Goal: Complete application form

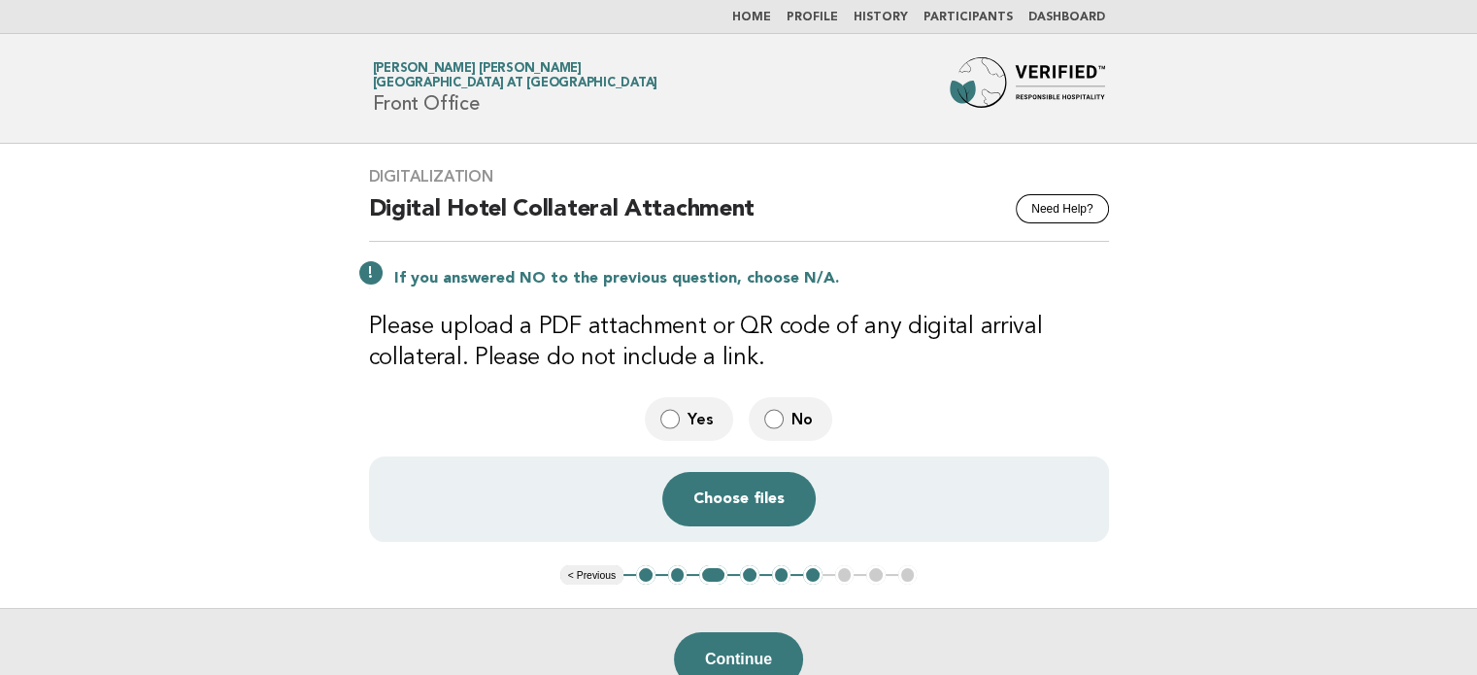
click at [681, 567] on button "2" at bounding box center [677, 574] width 19 height 19
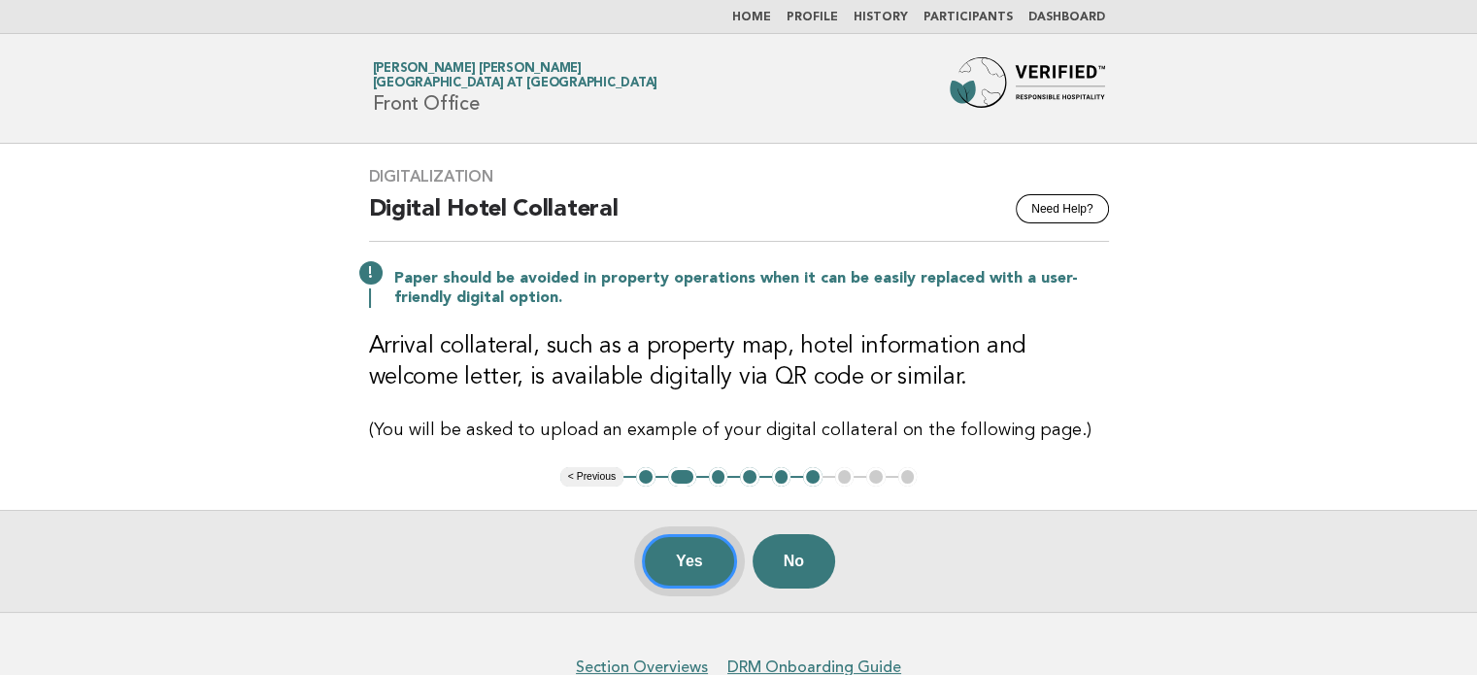
click at [712, 578] on button "Yes" at bounding box center [689, 561] width 95 height 54
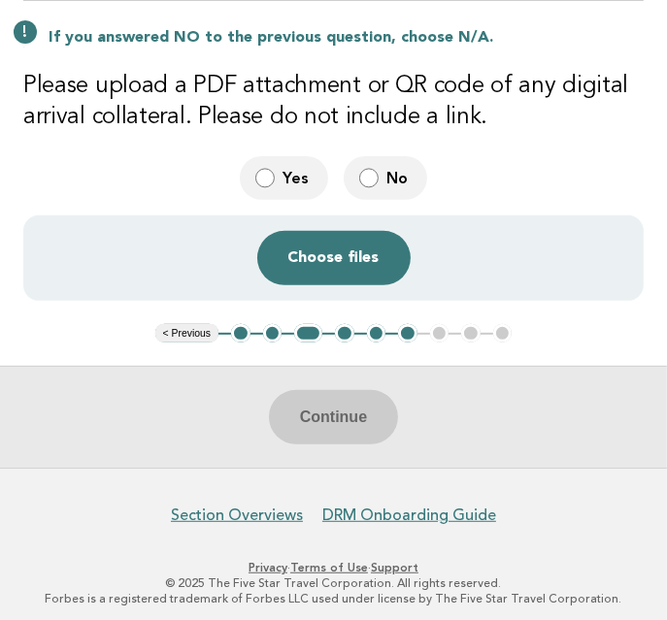
scroll to position [233, 0]
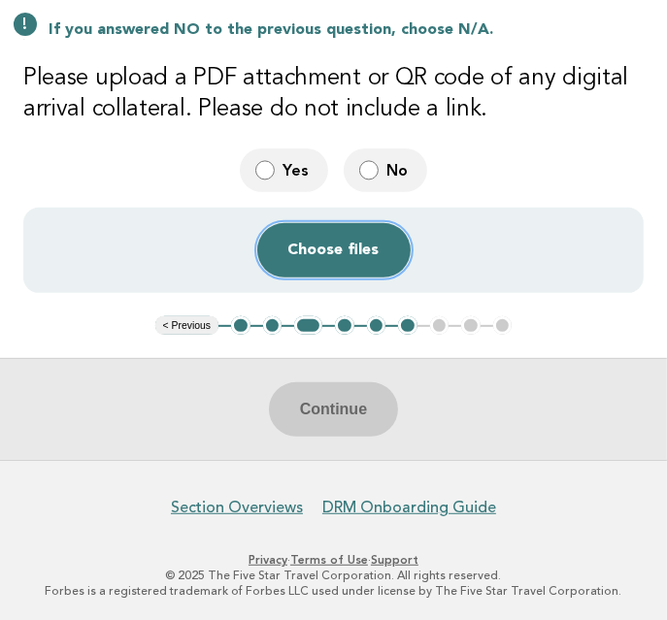
click at [315, 251] on button "Choose files" at bounding box center [333, 250] width 153 height 54
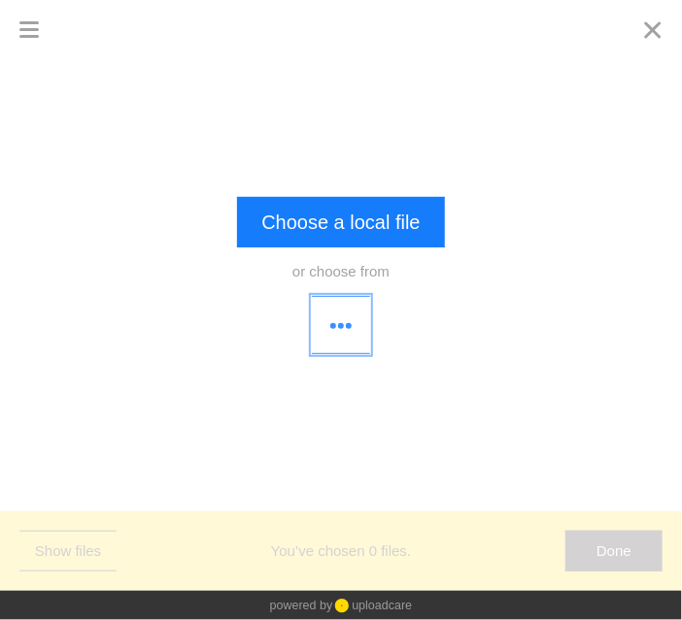
click at [345, 325] on button "button" at bounding box center [341, 325] width 58 height 58
click at [345, 117] on div at bounding box center [341, 87] width 682 height 58
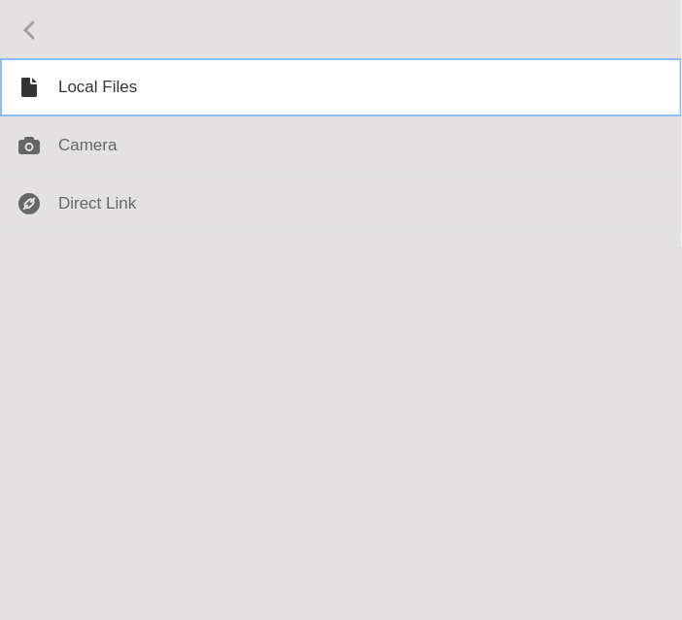
click at [99, 93] on div at bounding box center [341, 87] width 682 height 58
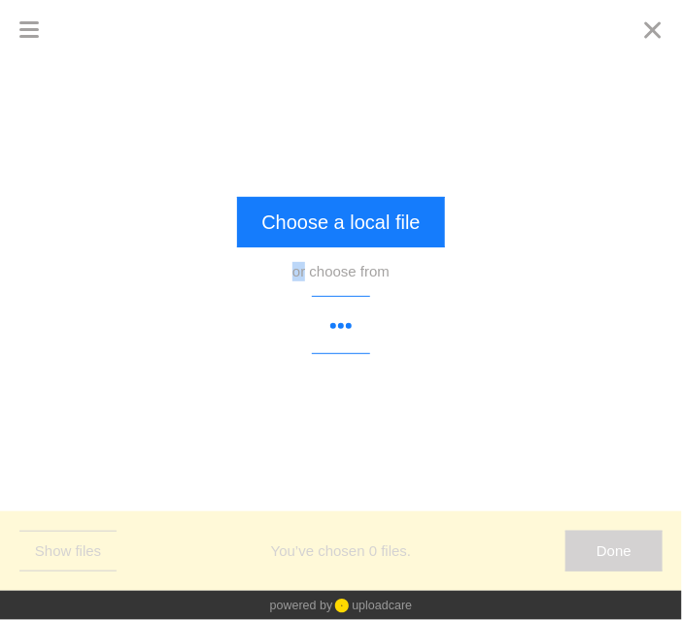
click at [99, 93] on div "Drop a file here drag & drop any files or Upload files from your computer Choos…" at bounding box center [341, 280] width 682 height 444
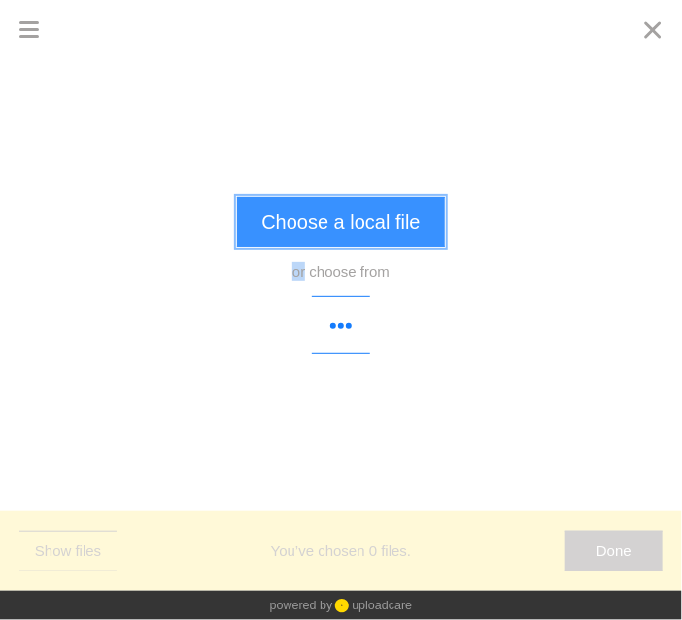
click at [344, 209] on button "Choose a local file" at bounding box center [340, 222] width 207 height 50
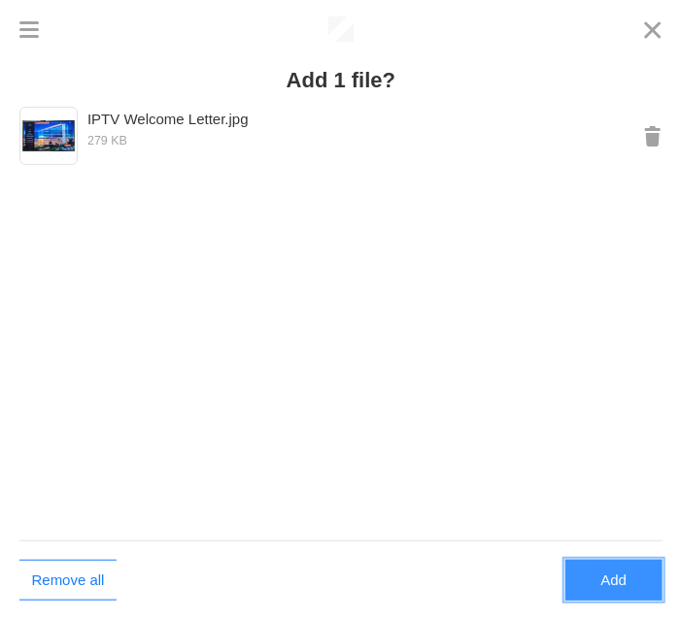
click at [633, 585] on button "Add" at bounding box center [613, 580] width 97 height 41
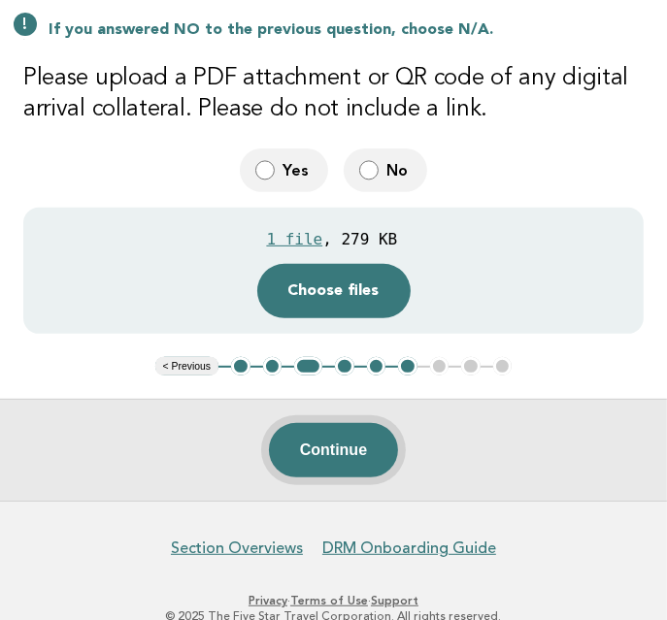
click at [341, 442] on button "Continue" at bounding box center [333, 450] width 129 height 54
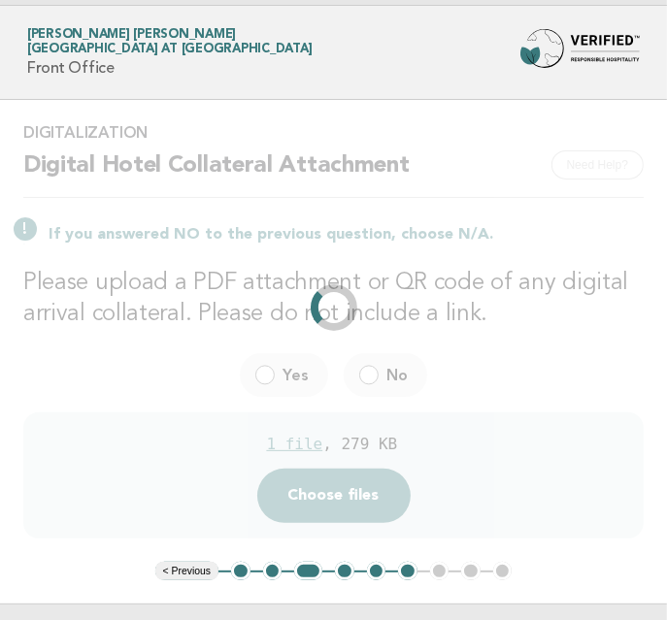
scroll to position [0, 0]
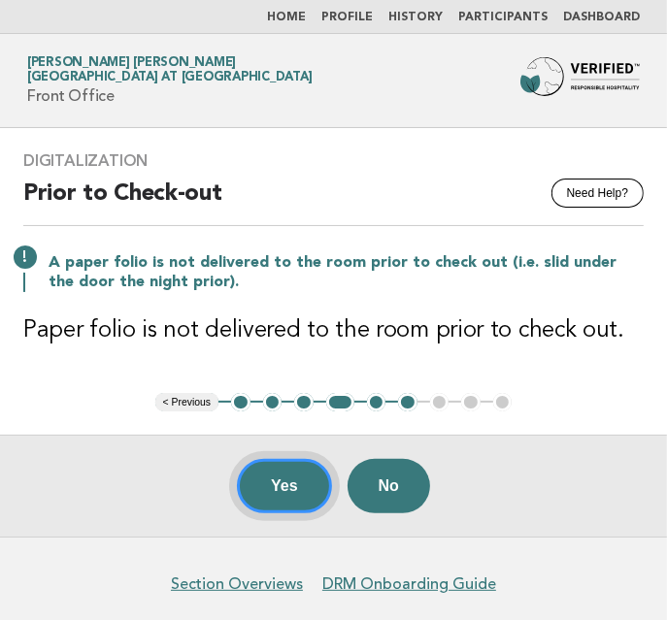
click at [289, 492] on button "Yes" at bounding box center [284, 486] width 95 height 54
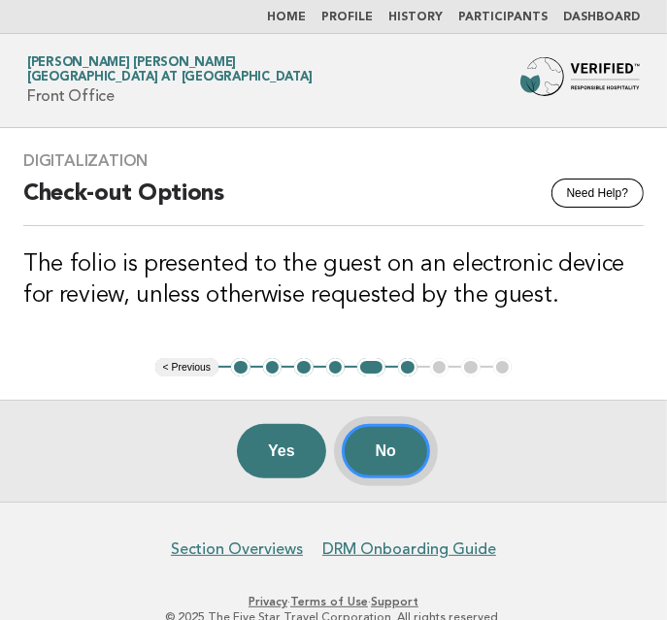
click at [389, 454] on button "No" at bounding box center [386, 451] width 88 height 54
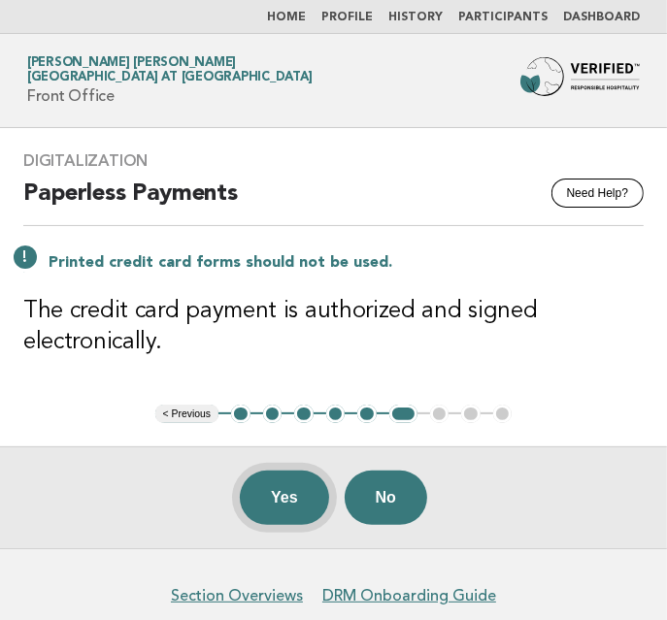
click at [280, 490] on button "Yes" at bounding box center [284, 498] width 89 height 54
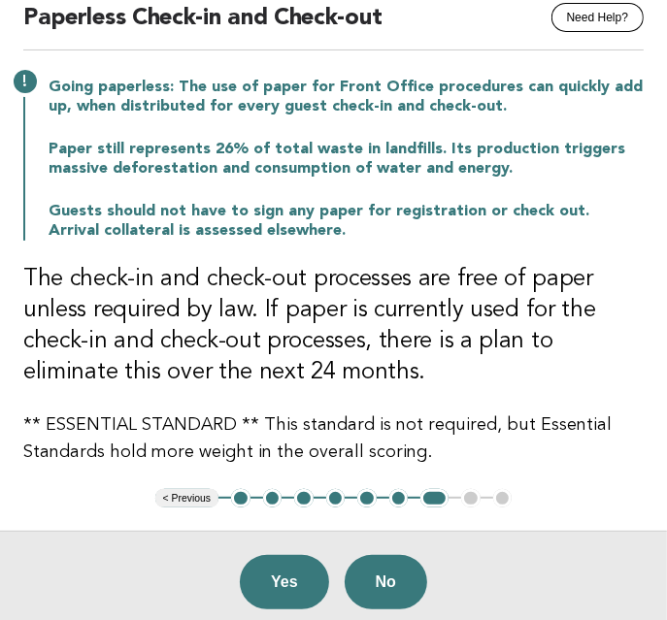
scroll to position [172, 0]
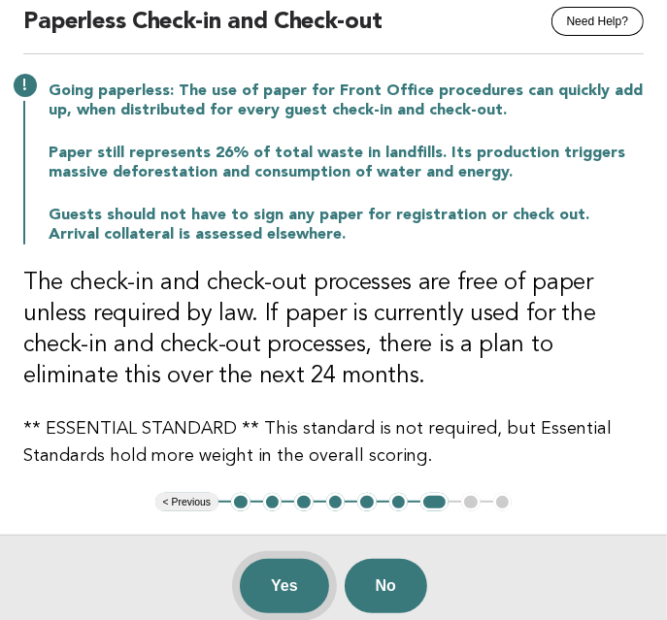
click at [269, 585] on button "Yes" at bounding box center [284, 586] width 89 height 54
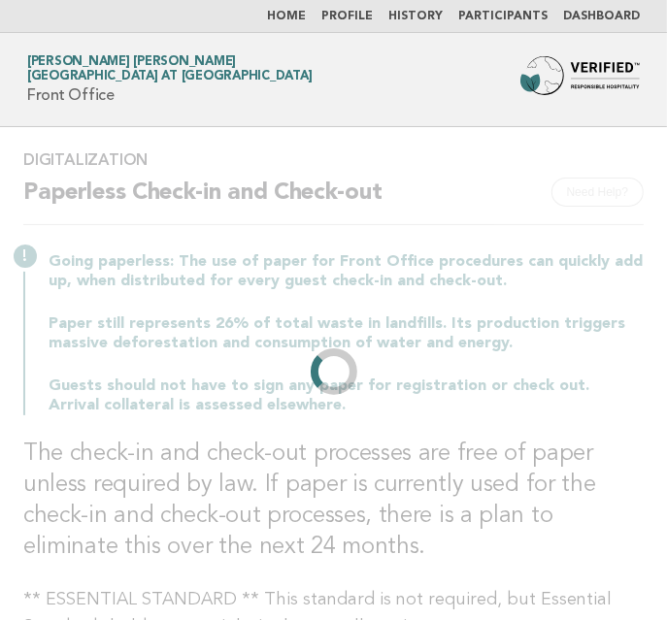
scroll to position [0, 0]
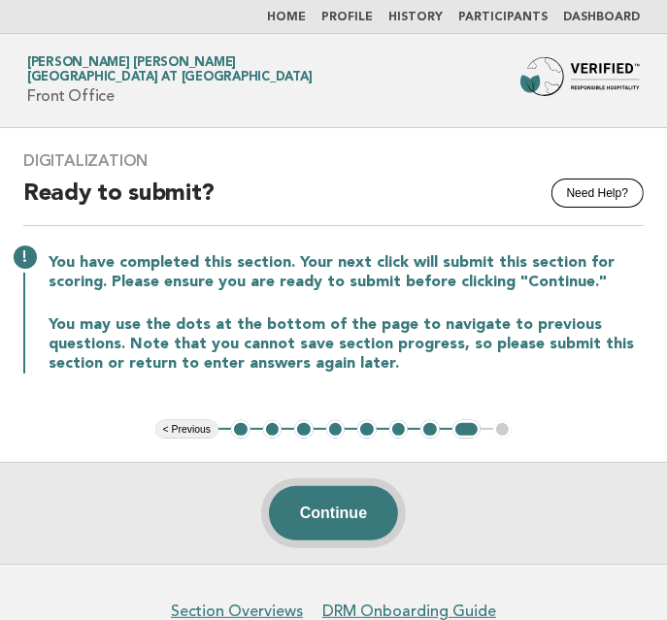
click at [314, 526] on button "Continue" at bounding box center [333, 513] width 129 height 54
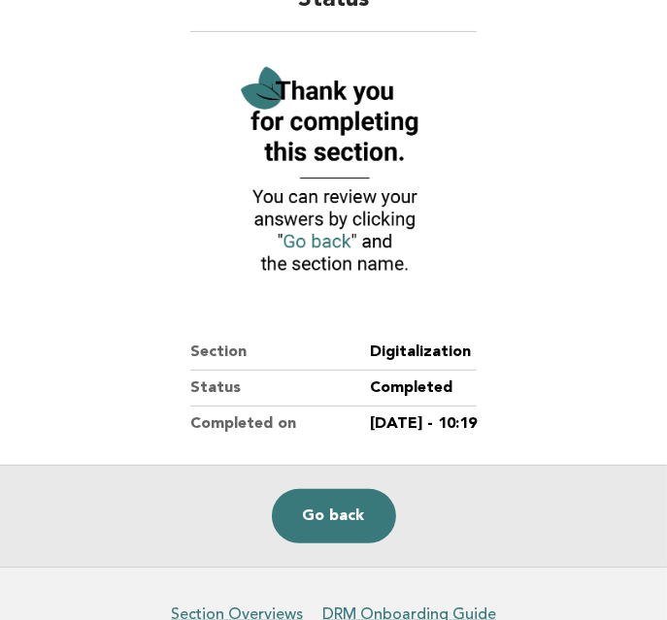
scroll to position [148, 0]
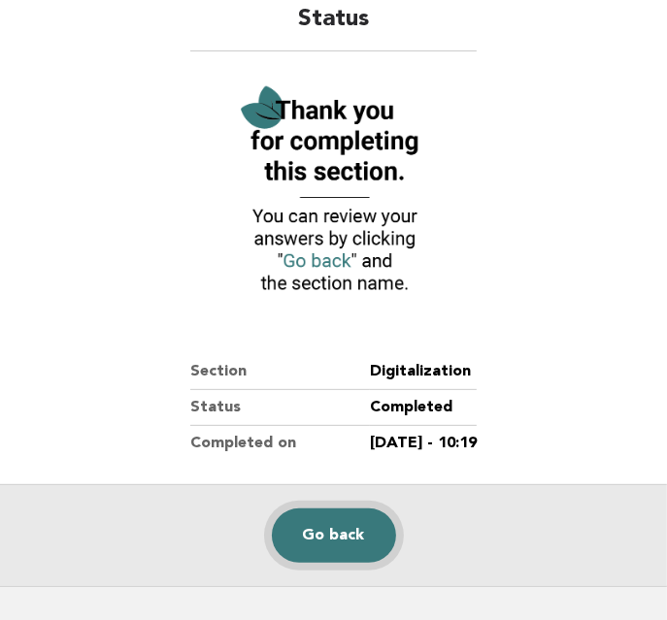
click at [322, 540] on link "Go back" at bounding box center [334, 536] width 124 height 54
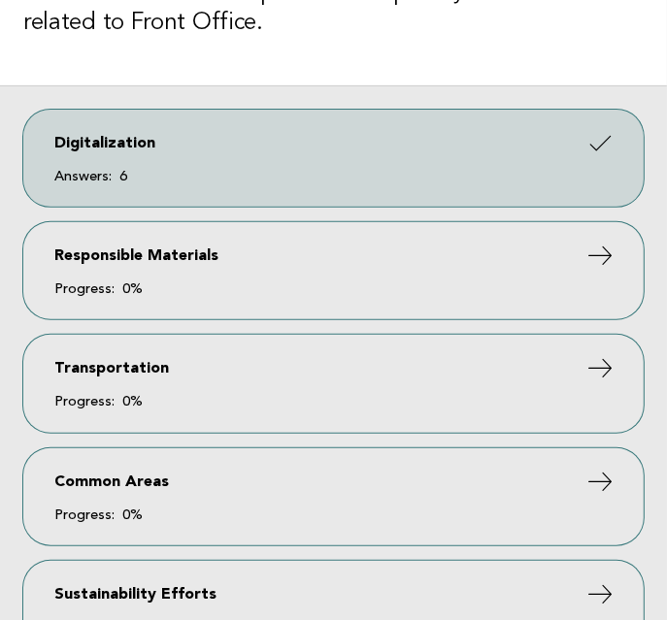
scroll to position [290, 0]
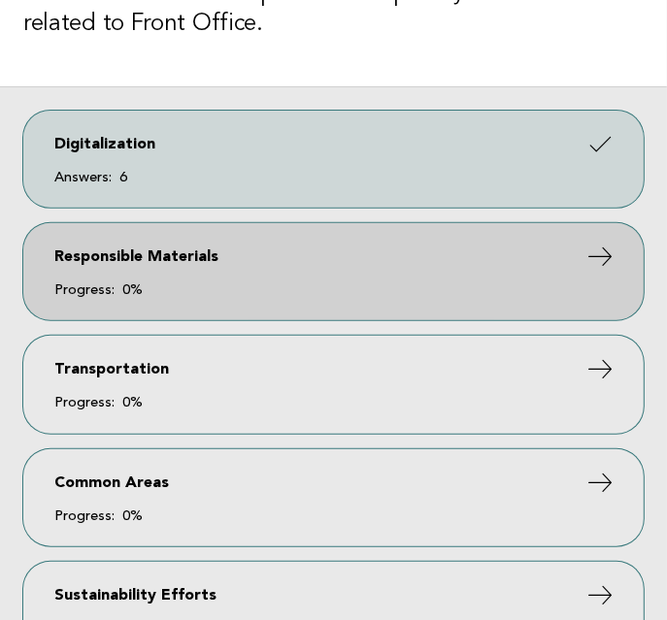
click at [520, 279] on link "Responsible Materials Progress: 0%" at bounding box center [333, 271] width 620 height 97
click at [599, 248] on icon at bounding box center [601, 257] width 28 height 28
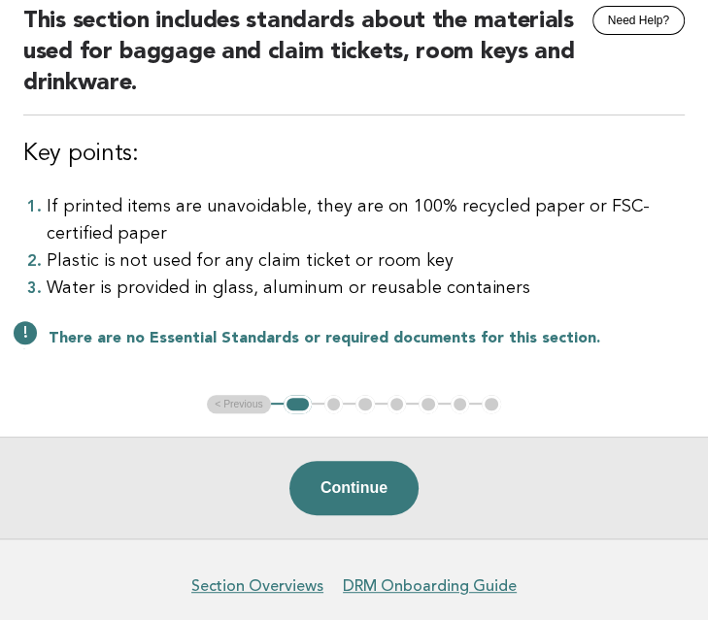
scroll to position [178, 0]
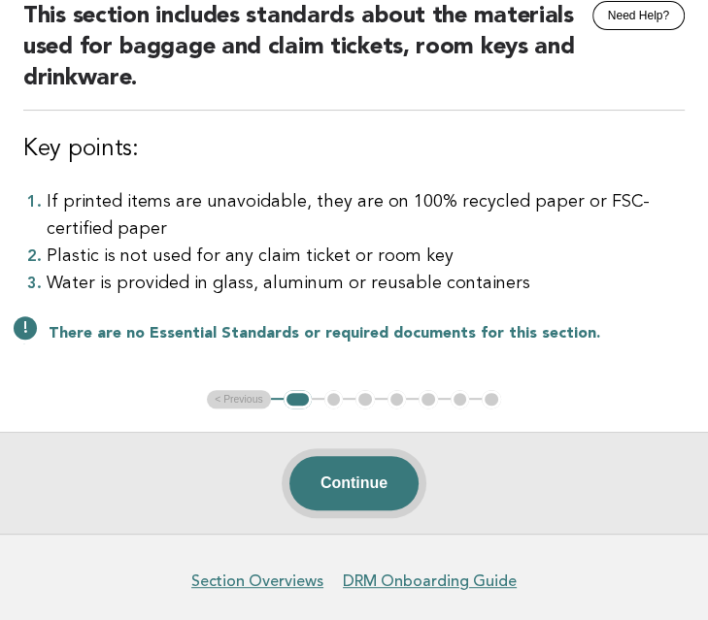
click at [362, 487] on button "Continue" at bounding box center [353, 483] width 129 height 54
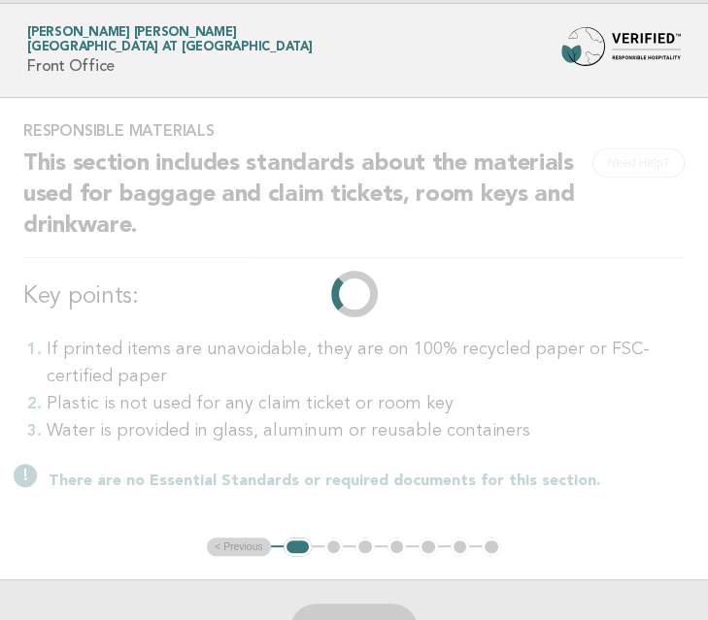
scroll to position [0, 0]
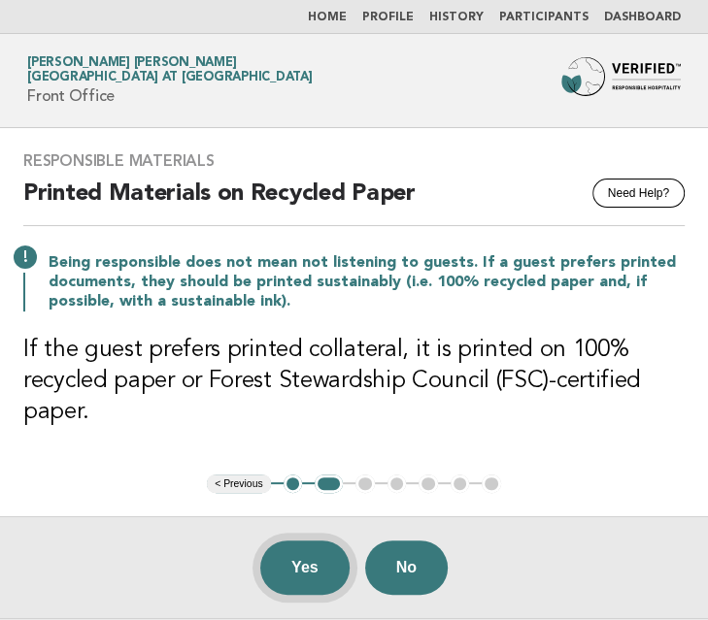
click at [307, 559] on button "Yes" at bounding box center [304, 568] width 89 height 54
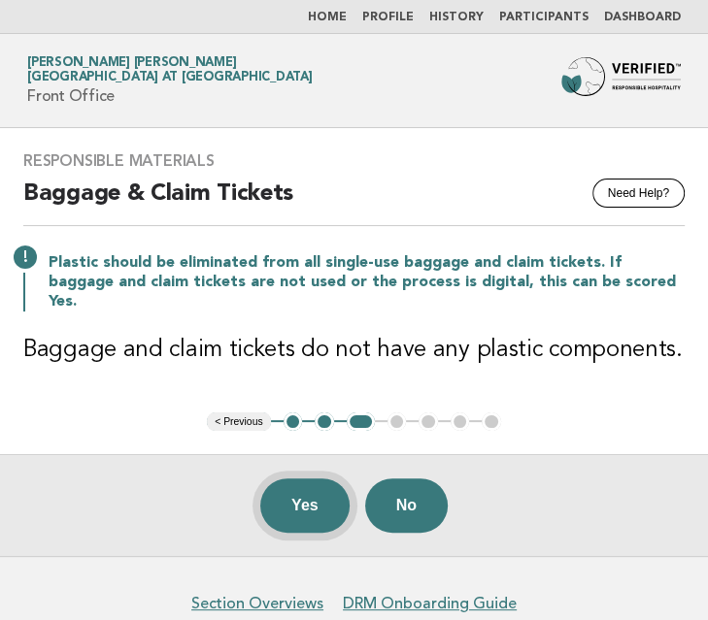
click at [306, 485] on button "Yes" at bounding box center [304, 506] width 89 height 54
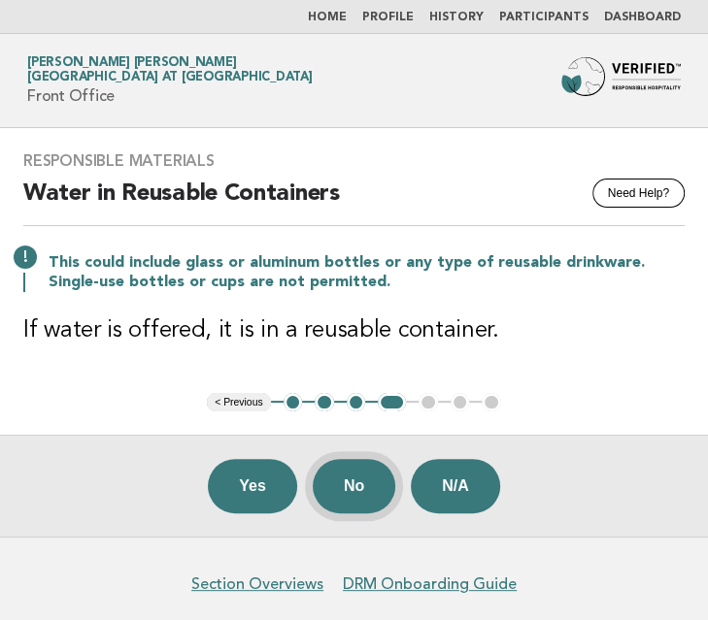
click at [348, 488] on button "No" at bounding box center [354, 486] width 83 height 54
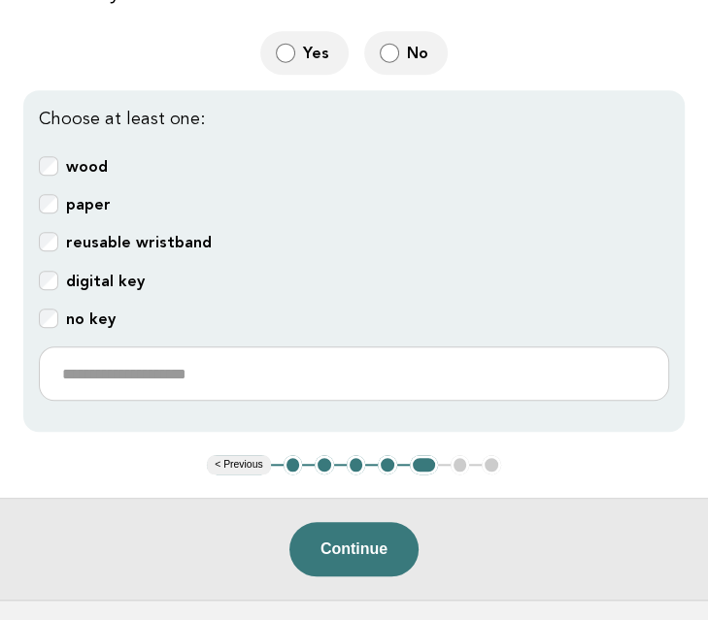
scroll to position [590, 0]
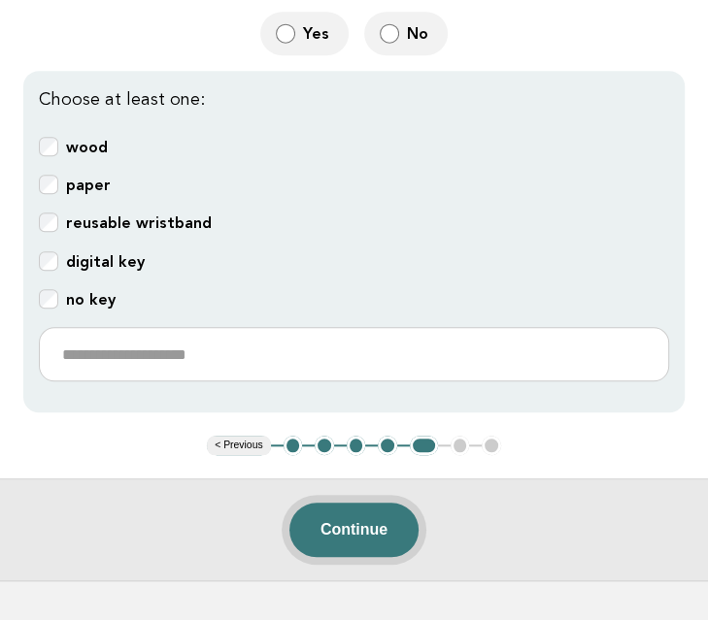
click at [338, 527] on button "Continue" at bounding box center [353, 530] width 129 height 54
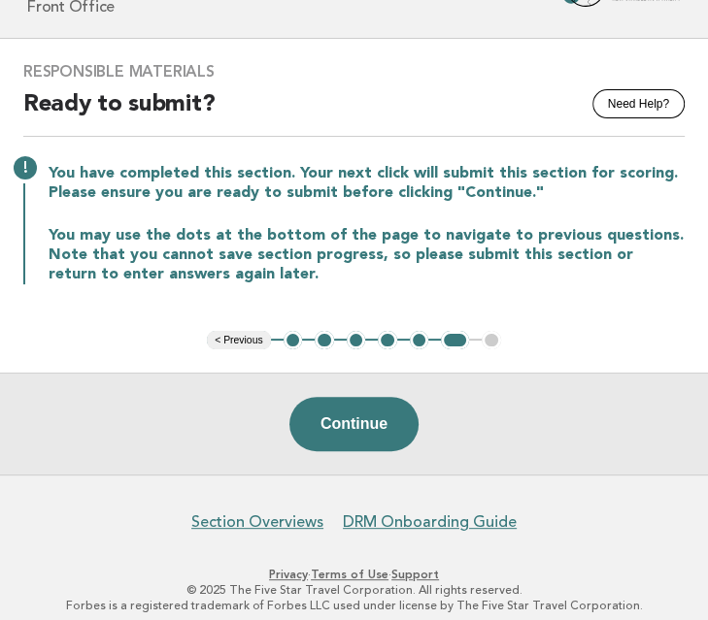
scroll to position [95, 0]
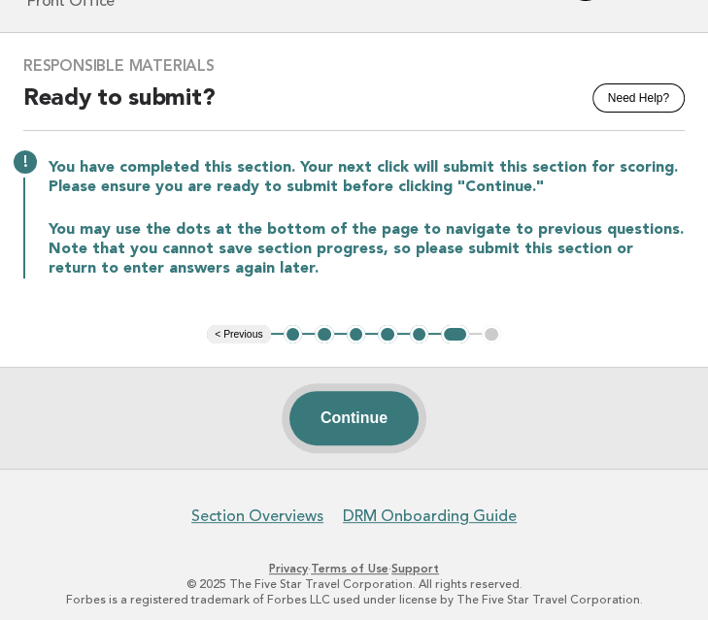
click at [331, 433] on button "Continue" at bounding box center [353, 418] width 129 height 54
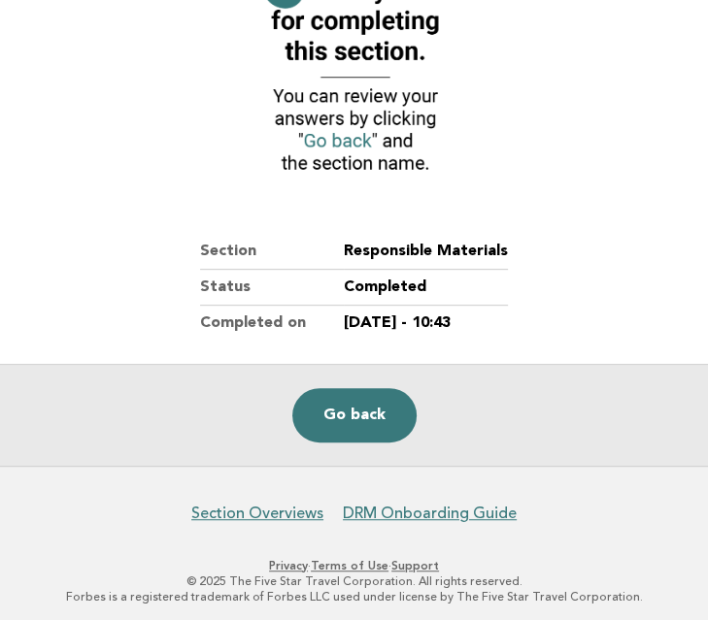
scroll to position [273, 0]
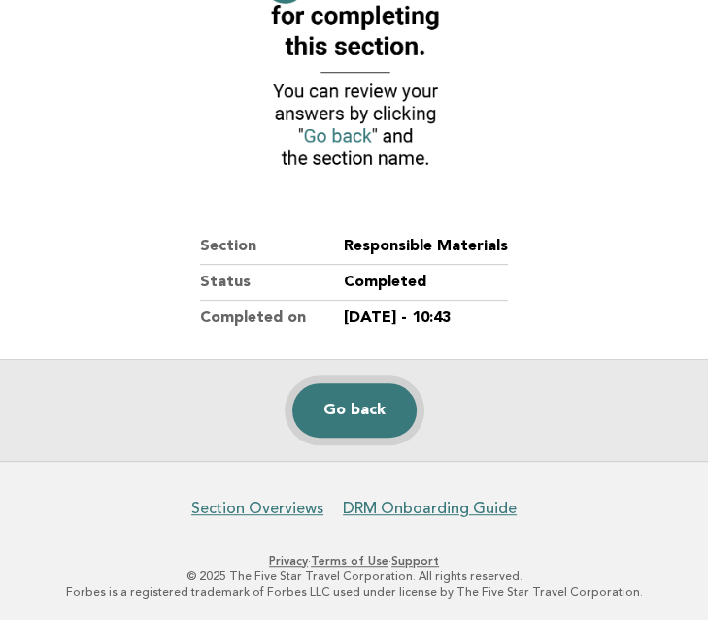
click at [341, 405] on link "Go back" at bounding box center [354, 411] width 124 height 54
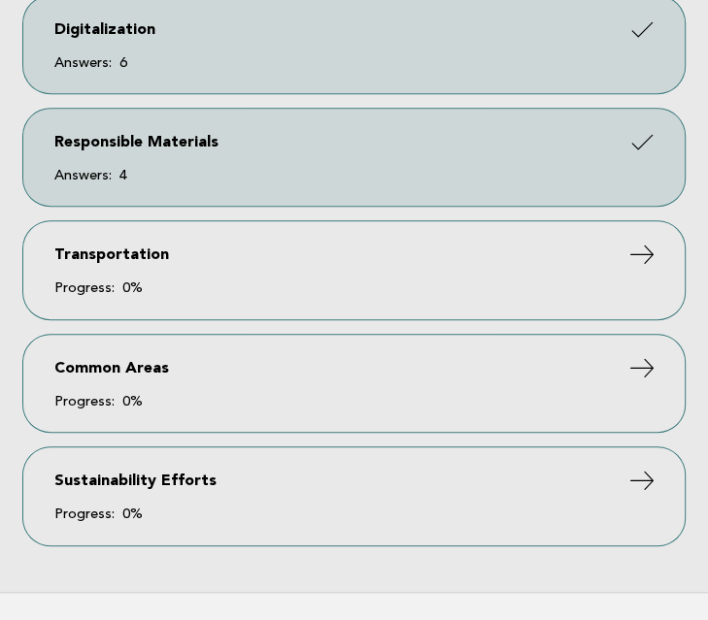
scroll to position [408, 0]
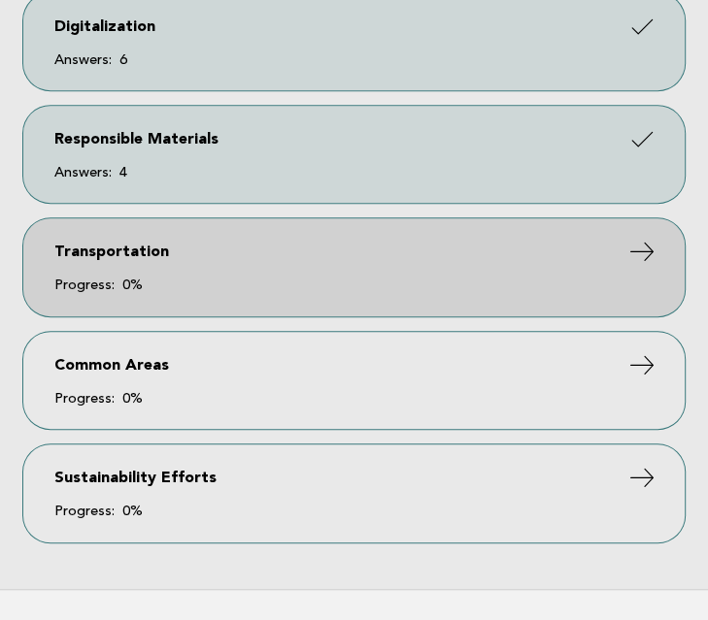
click at [470, 268] on link "Transportation Progress: 0%" at bounding box center [353, 266] width 661 height 97
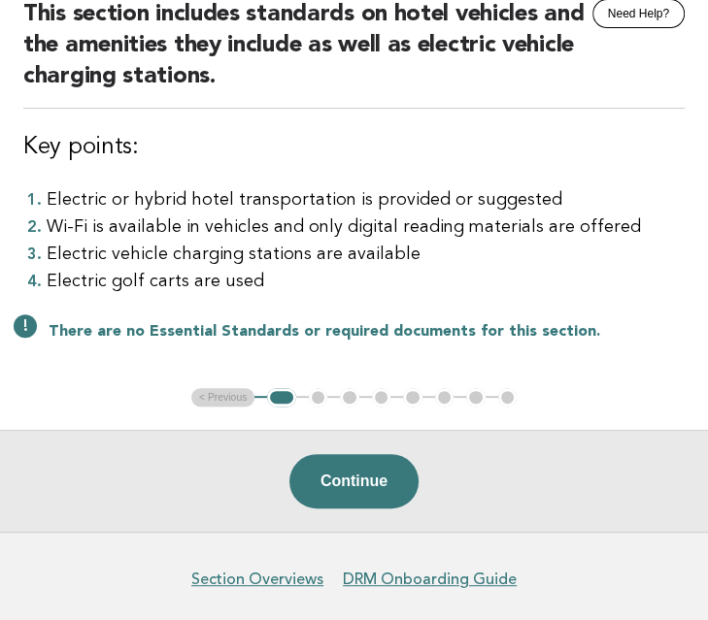
scroll to position [181, 0]
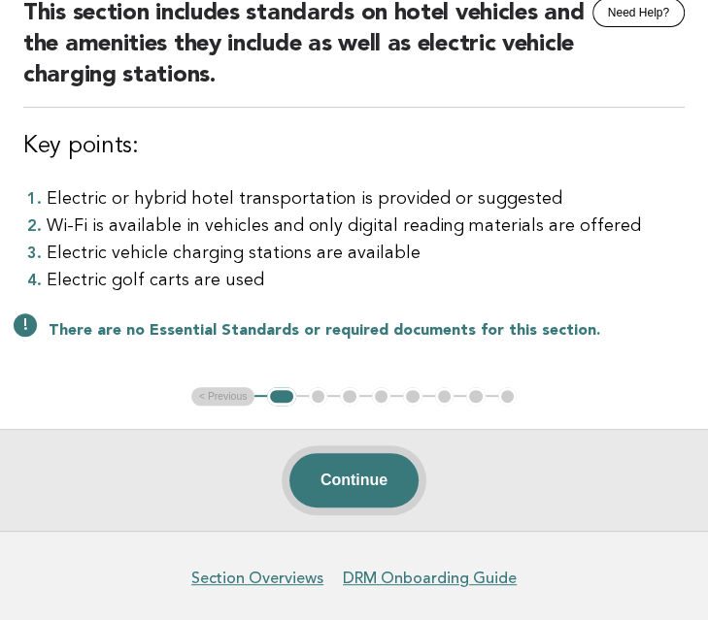
click at [346, 475] on button "Continue" at bounding box center [353, 480] width 129 height 54
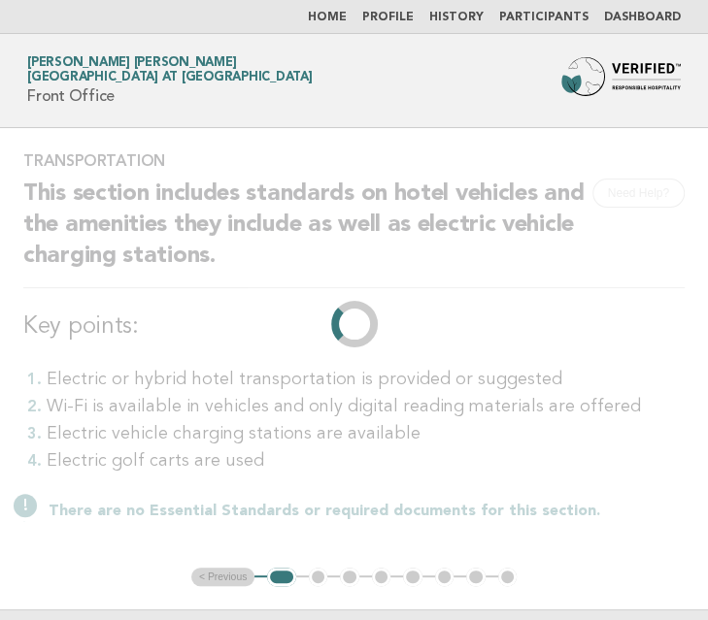
scroll to position [0, 0]
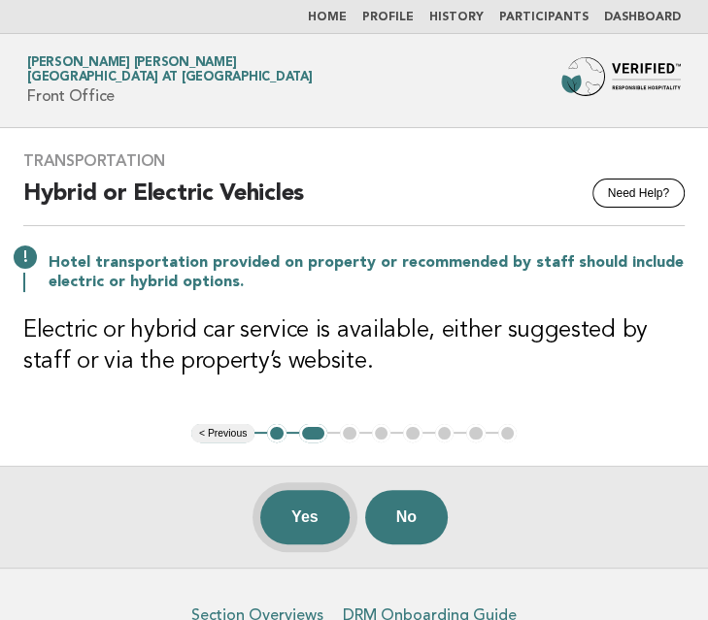
click at [316, 513] on button "Yes" at bounding box center [304, 517] width 89 height 54
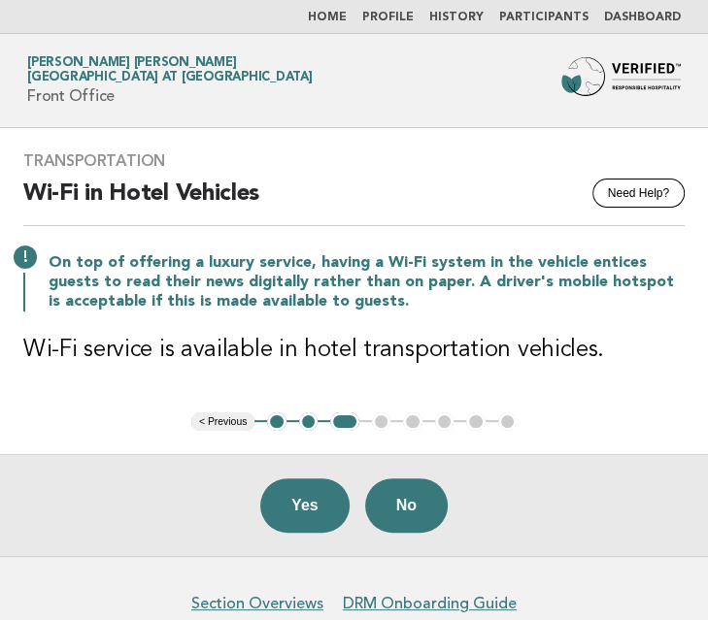
click at [316, 513] on button "Yes" at bounding box center [304, 506] width 89 height 54
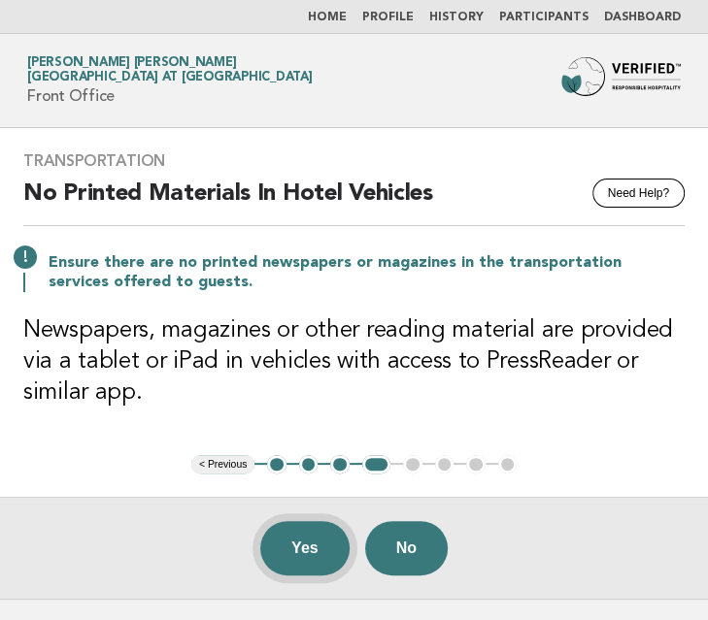
click at [299, 532] on button "Yes" at bounding box center [304, 548] width 89 height 54
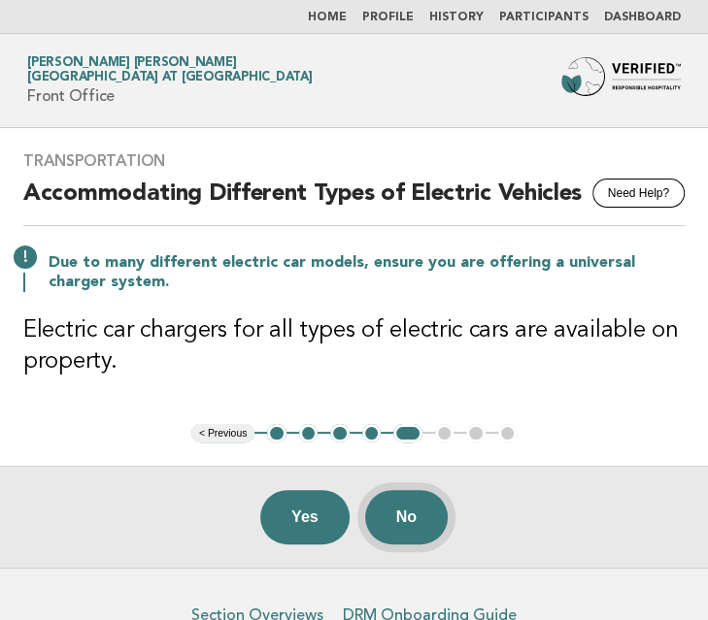
click at [410, 516] on button "No" at bounding box center [406, 517] width 83 height 54
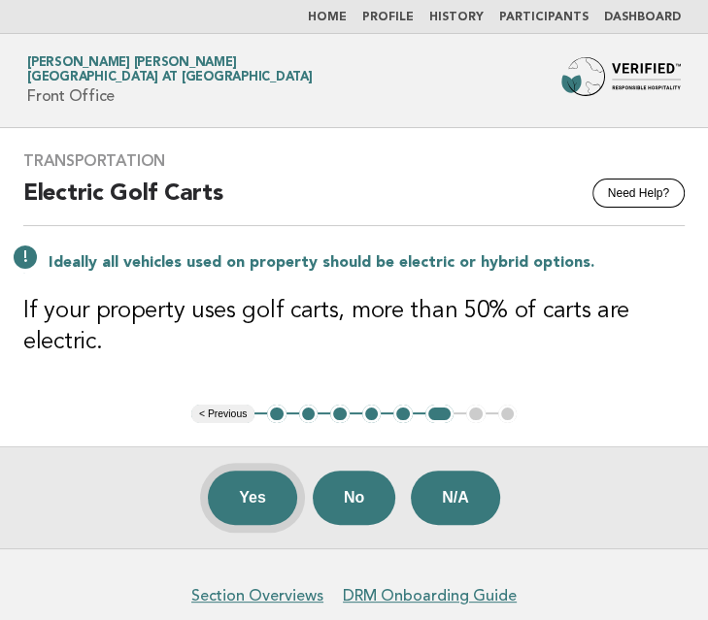
click at [220, 495] on button "Yes" at bounding box center [252, 498] width 89 height 54
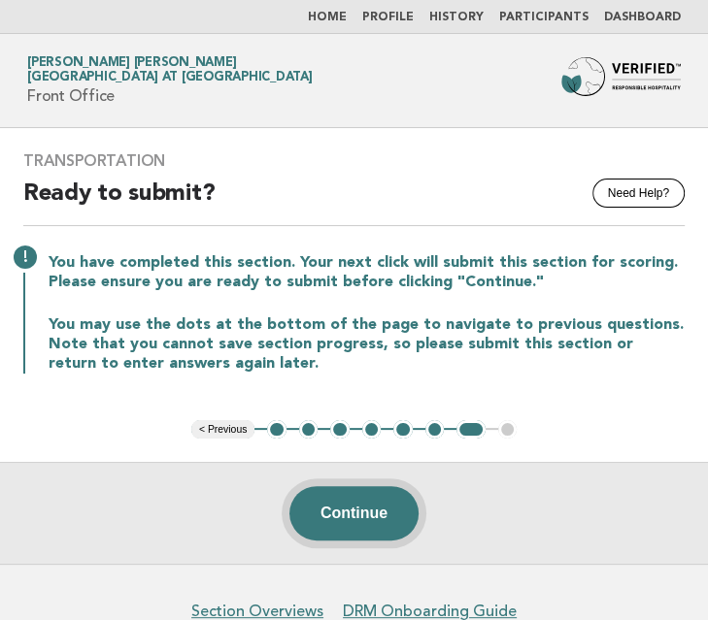
click at [351, 507] on button "Continue" at bounding box center [353, 513] width 129 height 54
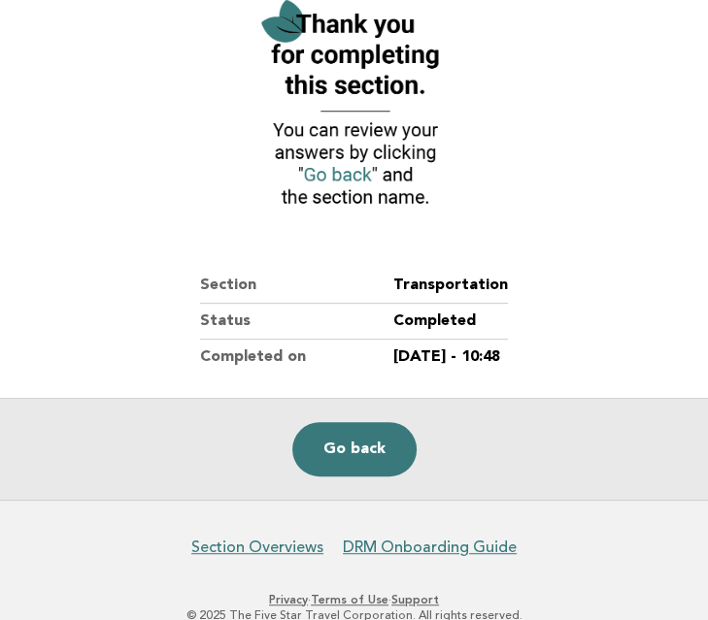
scroll to position [239, 0]
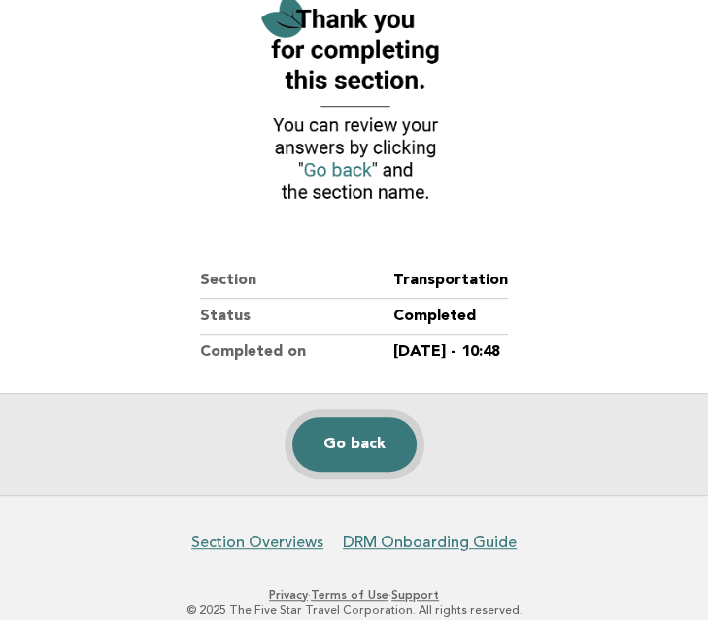
click at [357, 432] on link "Go back" at bounding box center [354, 445] width 124 height 54
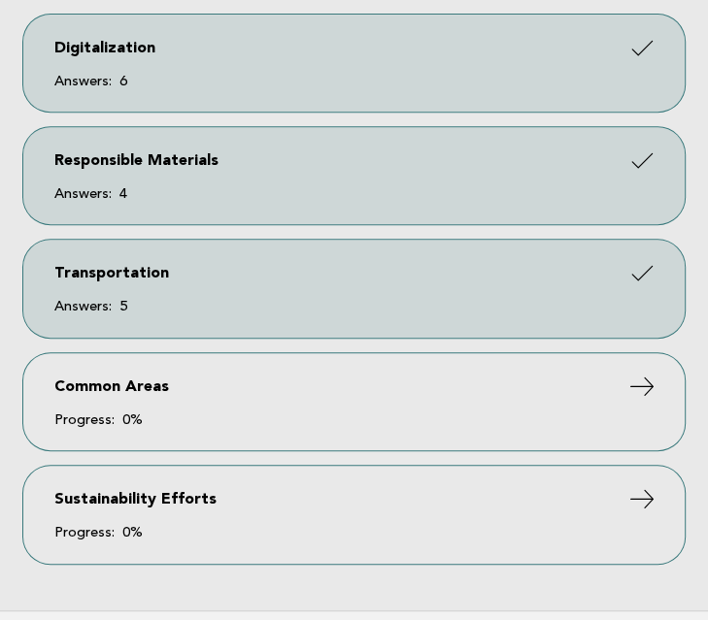
scroll to position [407, 0]
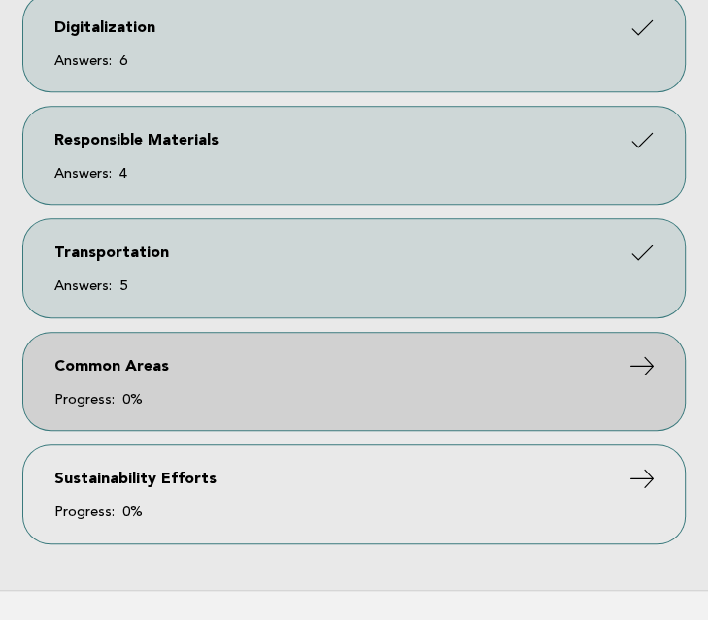
click at [553, 391] on link "Common Areas Progress: 0%" at bounding box center [353, 381] width 661 height 97
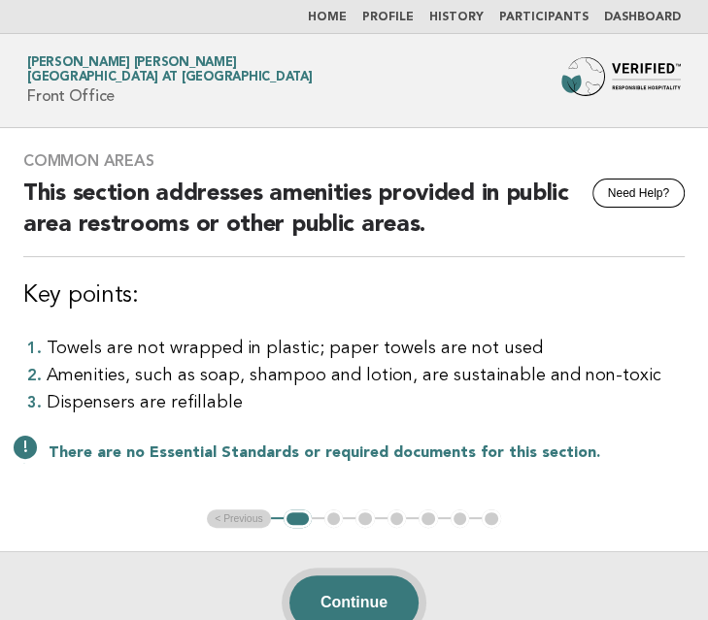
click at [365, 605] on button "Continue" at bounding box center [353, 603] width 129 height 54
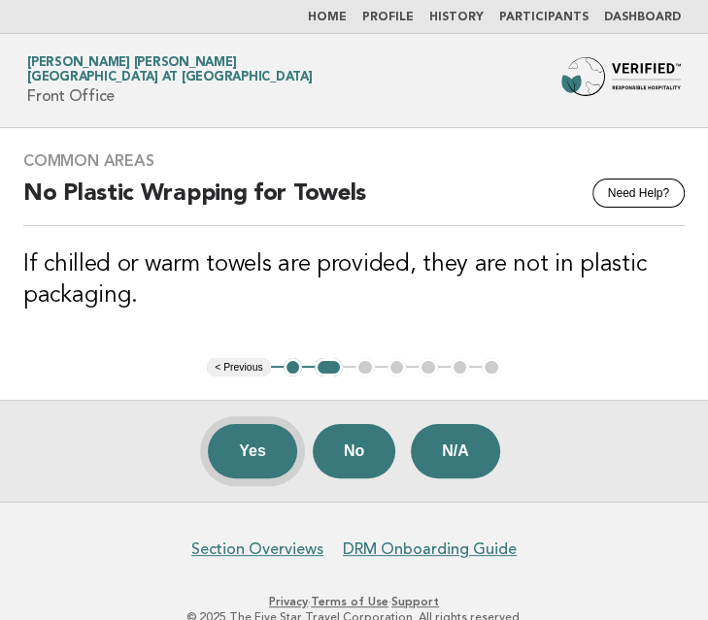
click at [234, 446] on button "Yes" at bounding box center [252, 451] width 89 height 54
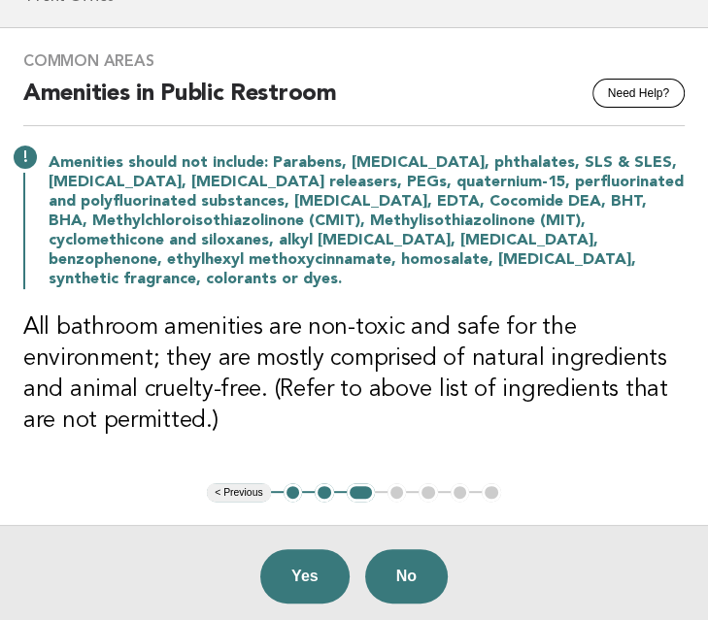
scroll to position [107, 0]
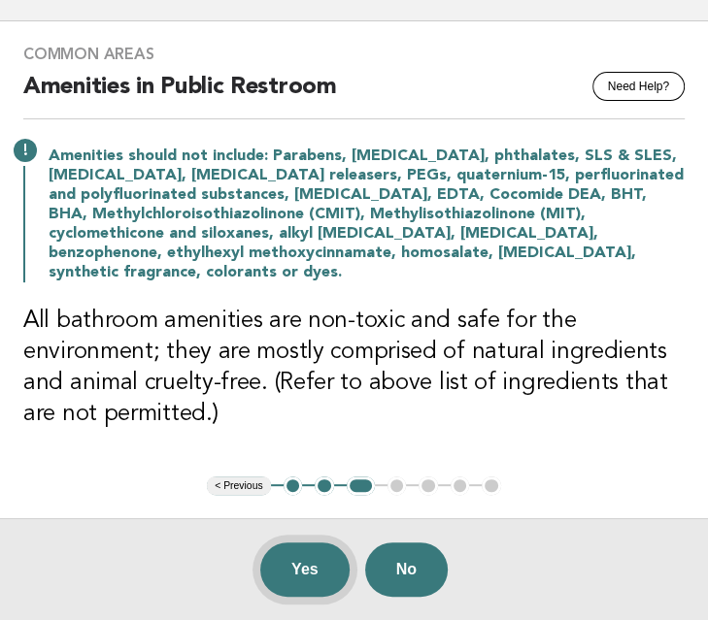
click at [300, 543] on button "Yes" at bounding box center [304, 570] width 89 height 54
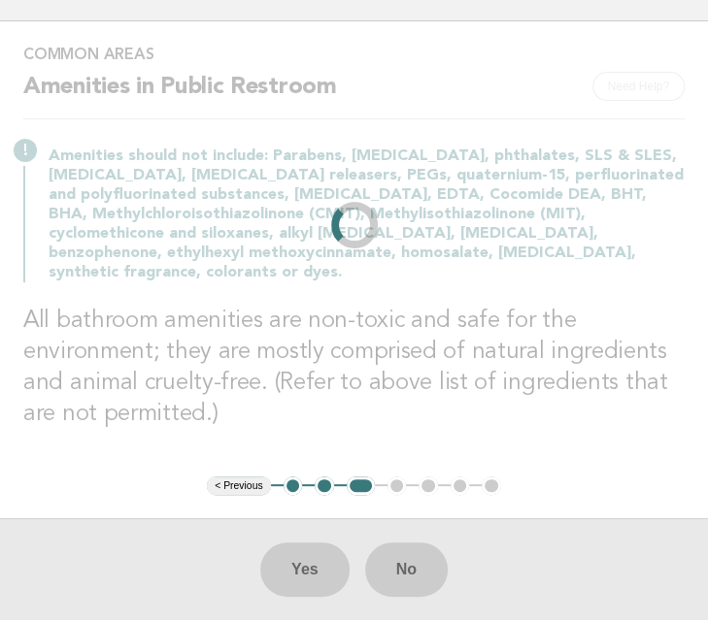
scroll to position [0, 0]
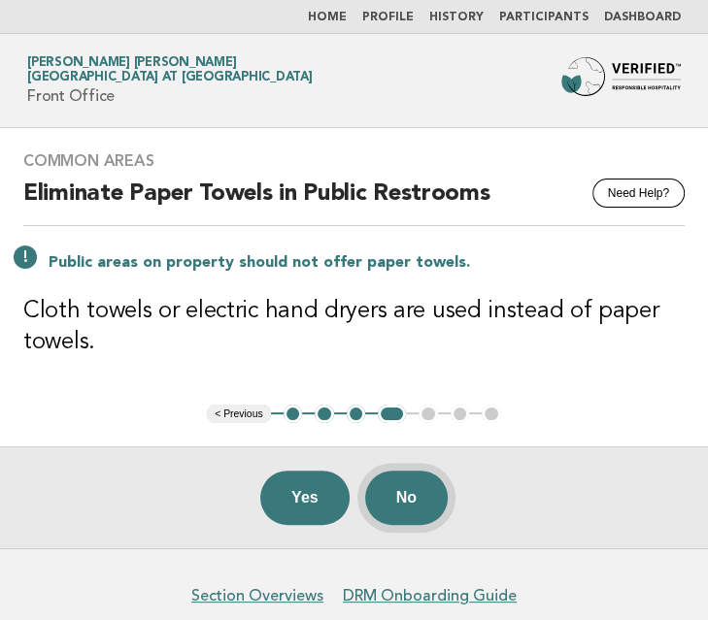
click at [431, 504] on button "No" at bounding box center [406, 498] width 83 height 54
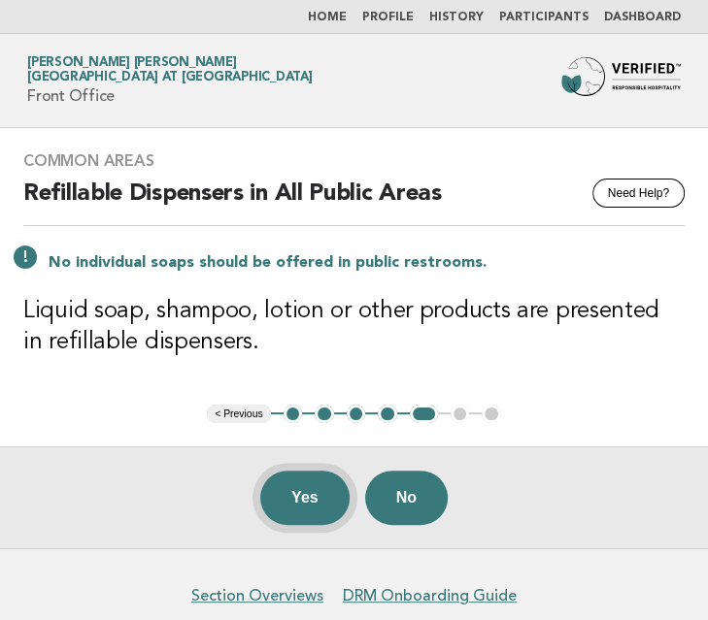
click at [314, 494] on button "Yes" at bounding box center [304, 498] width 89 height 54
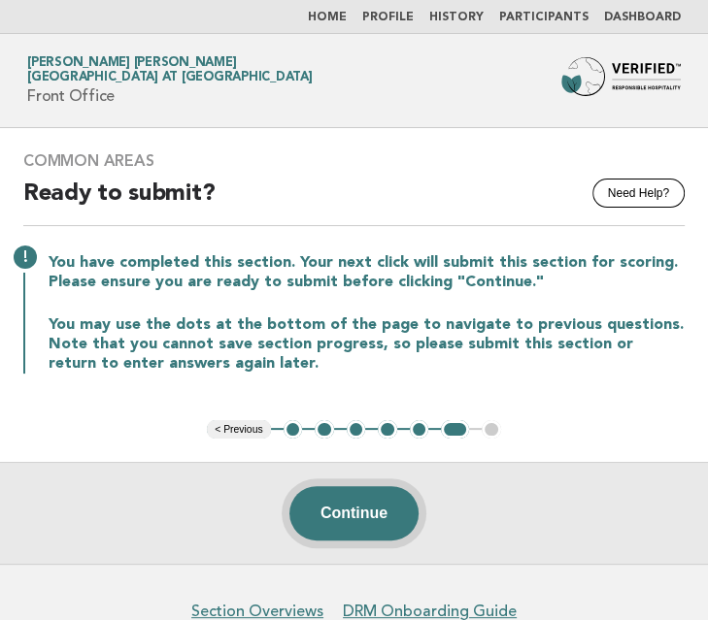
click at [331, 507] on button "Continue" at bounding box center [353, 513] width 129 height 54
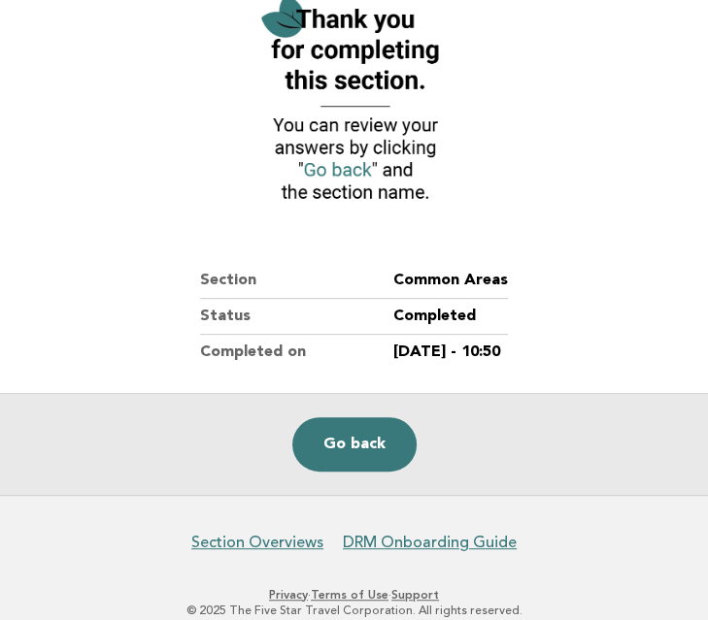
scroll to position [241, 0]
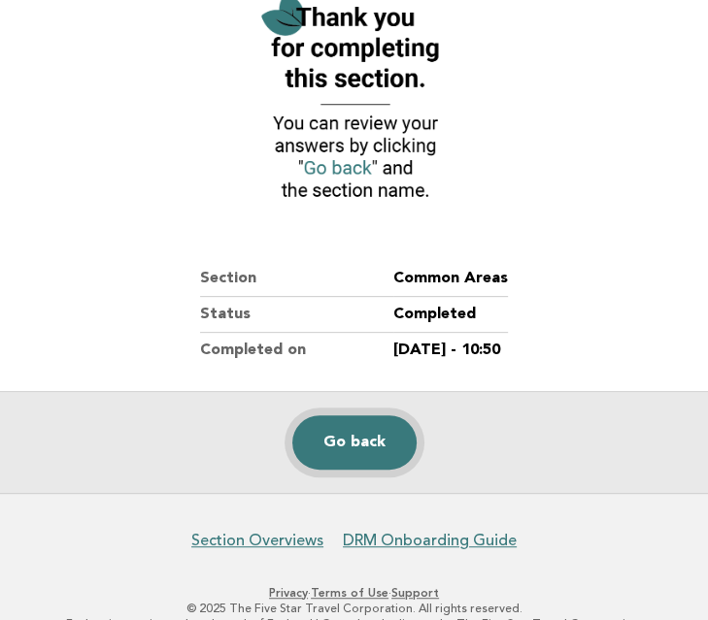
click at [335, 441] on link "Go back" at bounding box center [354, 443] width 124 height 54
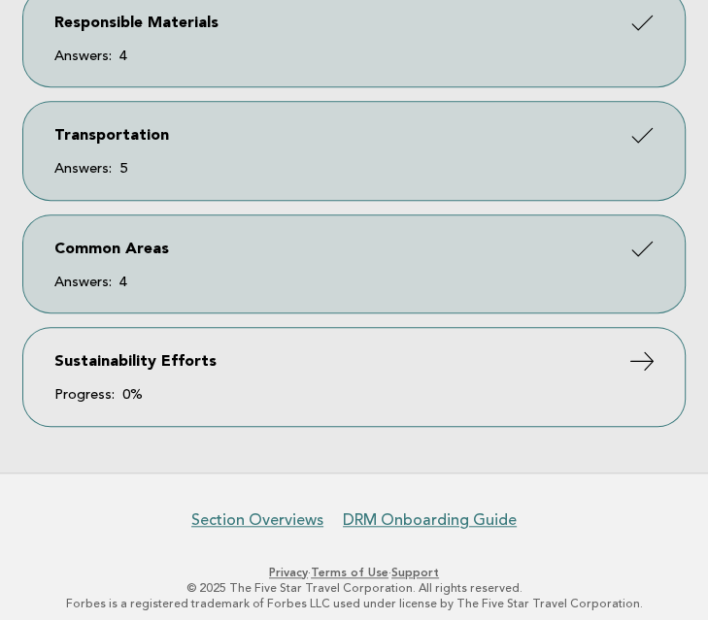
scroll to position [530, 0]
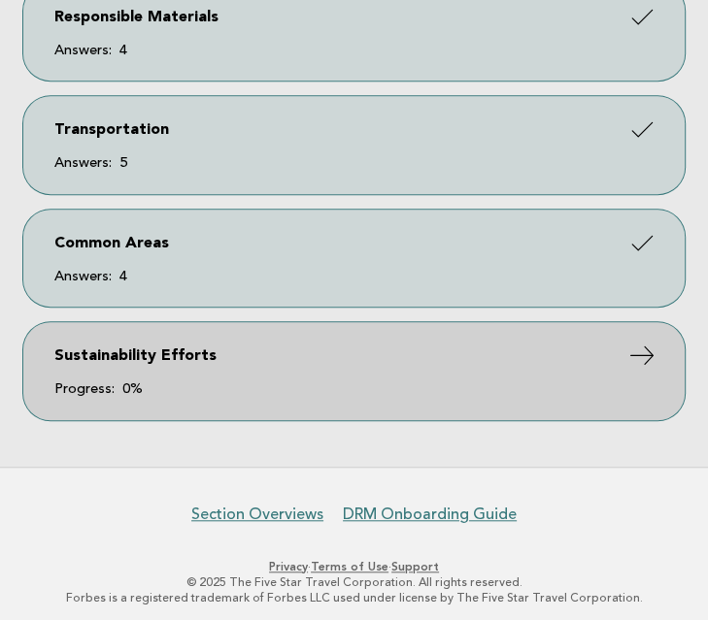
click at [566, 364] on link "Sustainability Efforts Progress: 0%" at bounding box center [353, 370] width 661 height 97
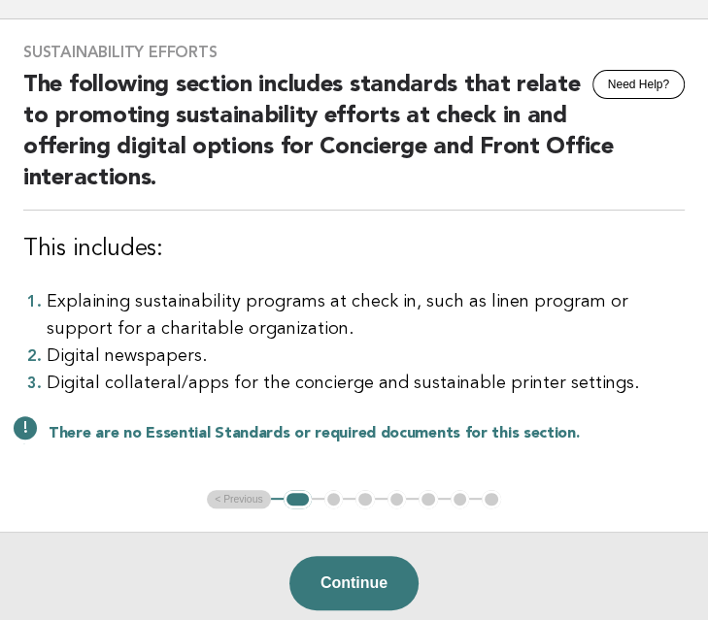
scroll to position [110, 0]
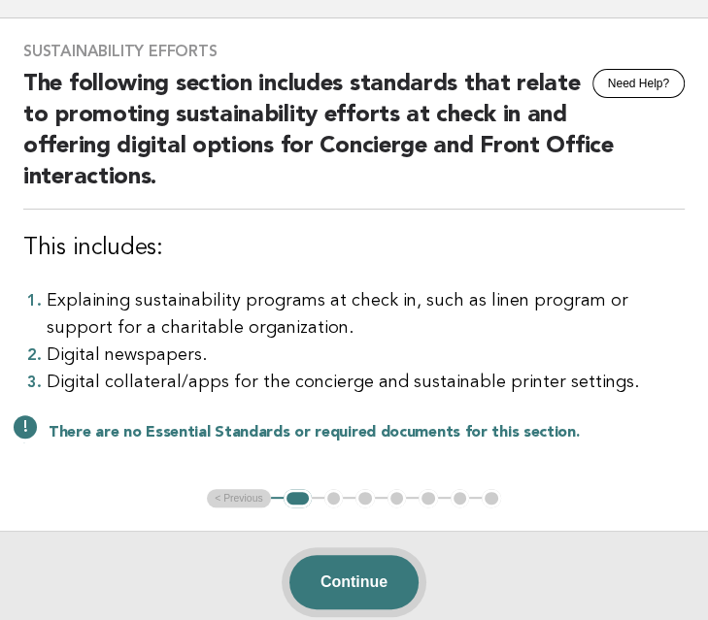
click at [365, 589] on button "Continue" at bounding box center [353, 582] width 129 height 54
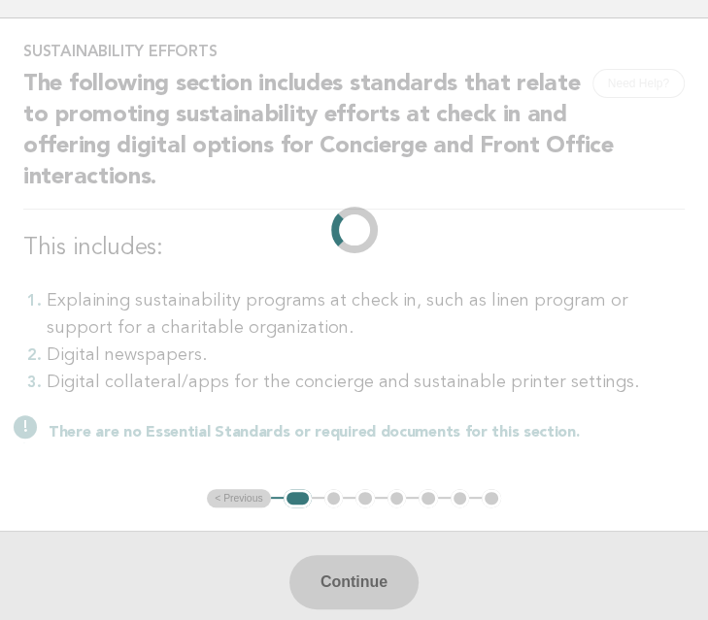
scroll to position [0, 0]
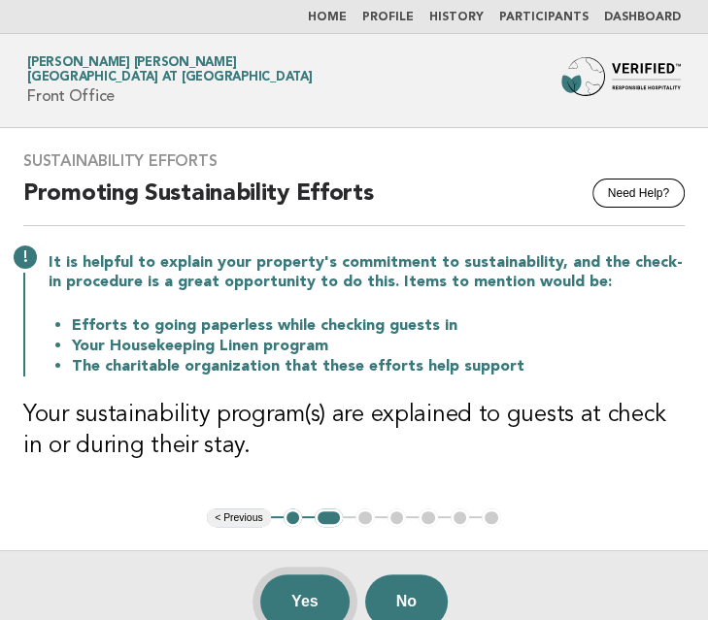
click at [319, 597] on button "Yes" at bounding box center [304, 602] width 89 height 54
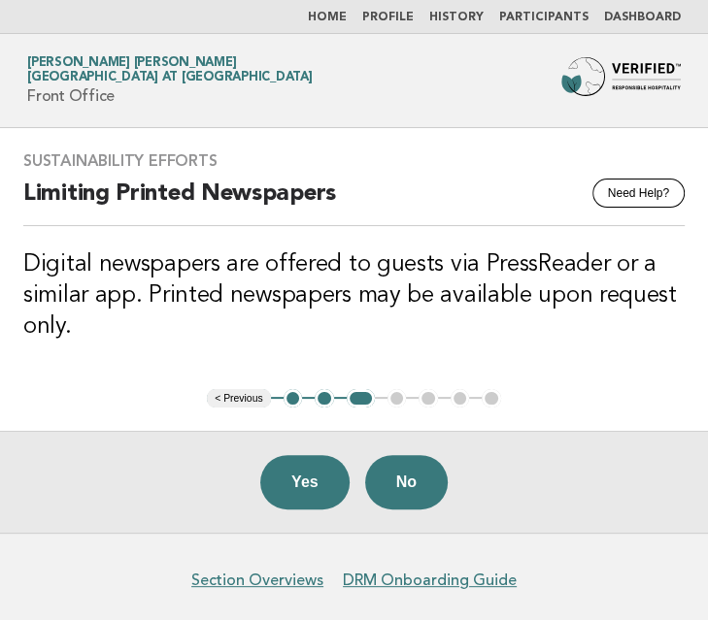
click at [358, 399] on button "3" at bounding box center [361, 398] width 28 height 19
click at [325, 402] on button "2" at bounding box center [324, 398] width 19 height 19
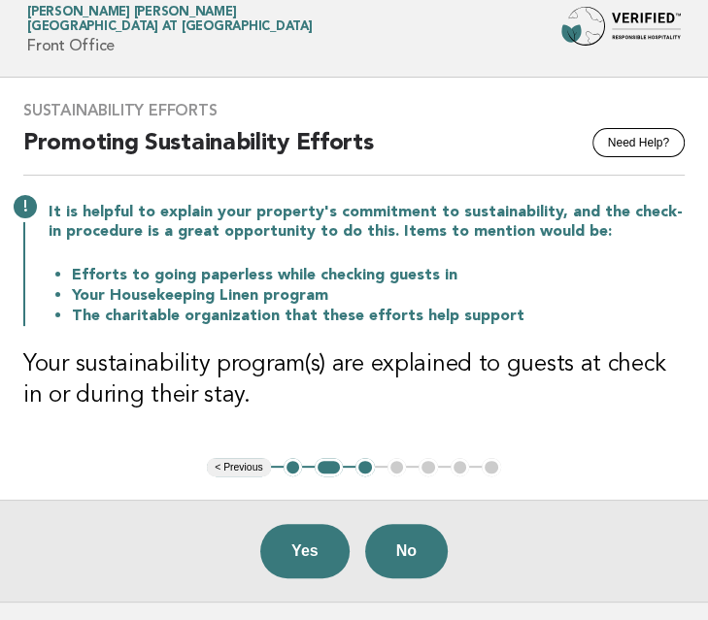
scroll to position [49, 0]
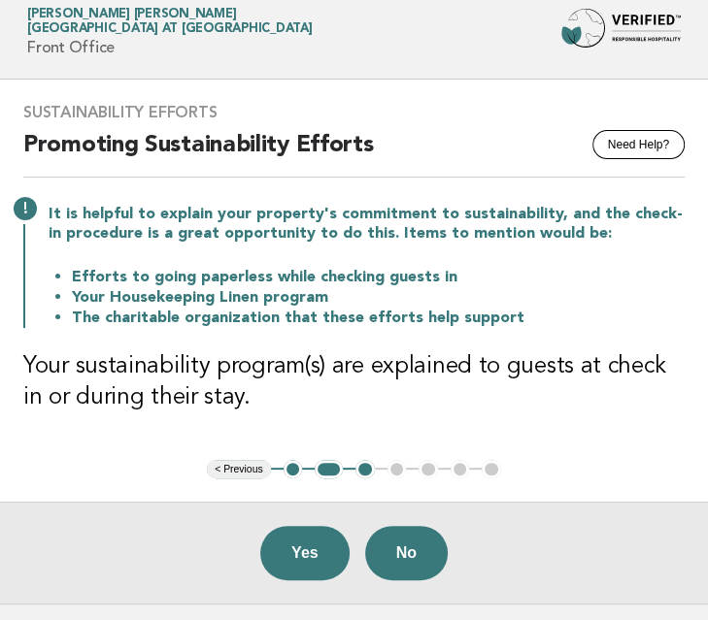
click at [141, 241] on p "It is helpful to explain your property's commitment to sustainability, and the …" at bounding box center [367, 224] width 636 height 39
click at [288, 552] on button "Yes" at bounding box center [304, 553] width 89 height 54
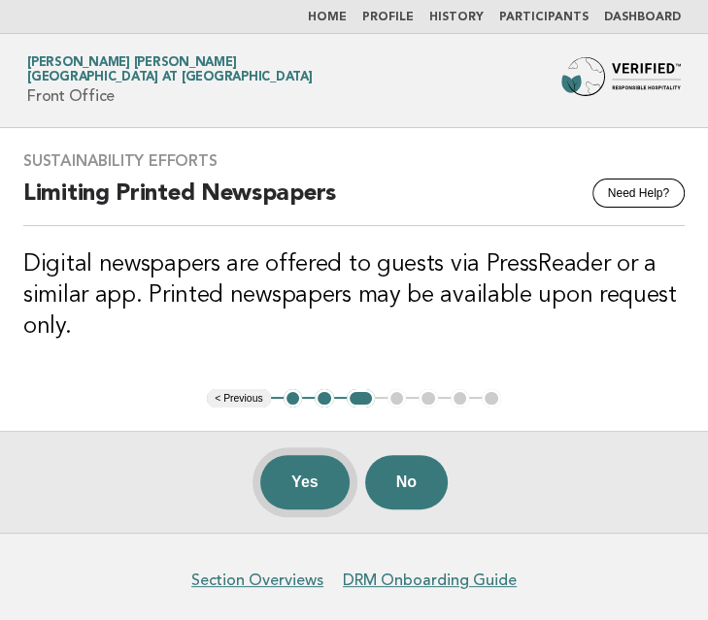
click at [312, 485] on button "Yes" at bounding box center [304, 482] width 89 height 54
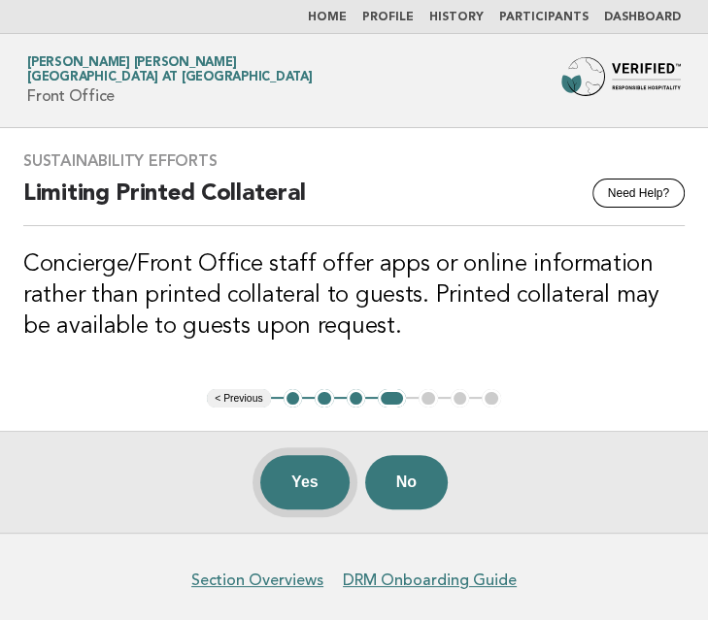
click at [308, 477] on button "Yes" at bounding box center [304, 482] width 89 height 54
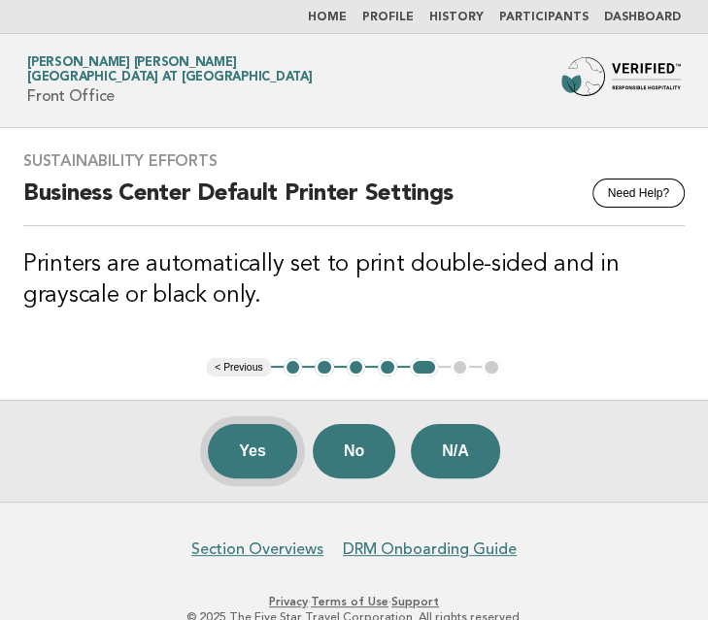
click at [255, 460] on button "Yes" at bounding box center [252, 451] width 89 height 54
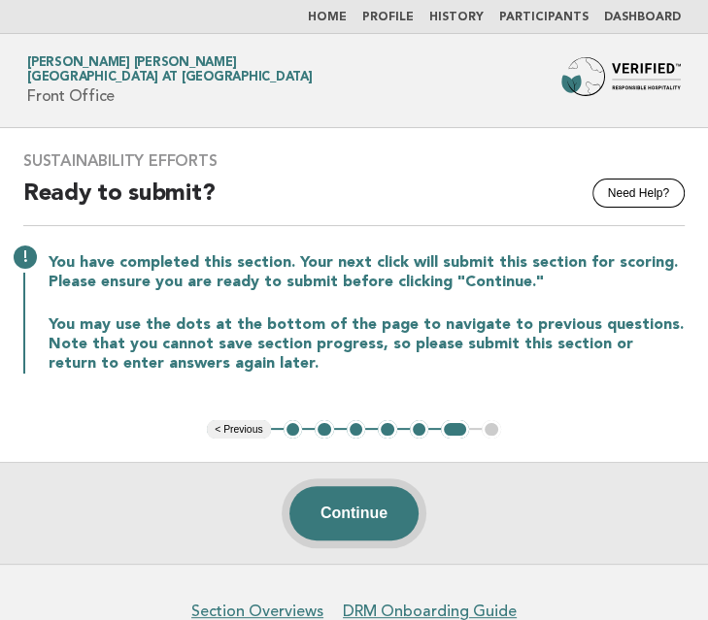
click at [327, 503] on button "Continue" at bounding box center [353, 513] width 129 height 54
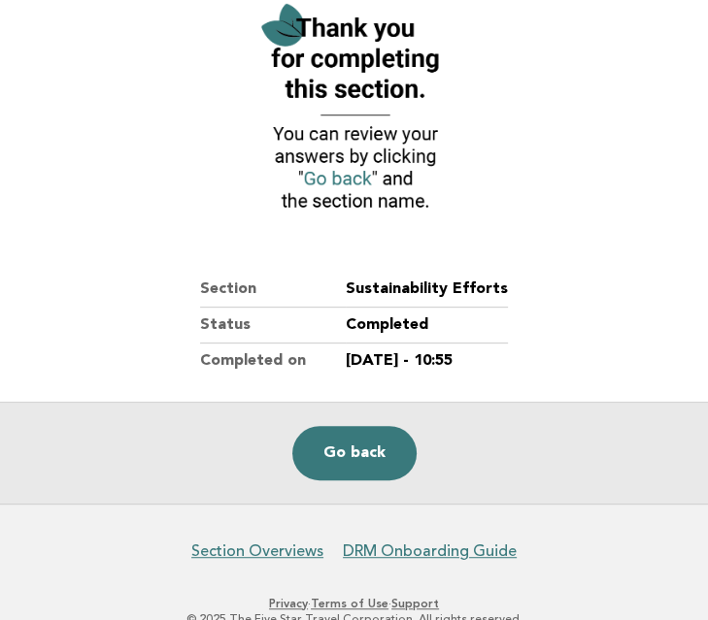
scroll to position [233, 0]
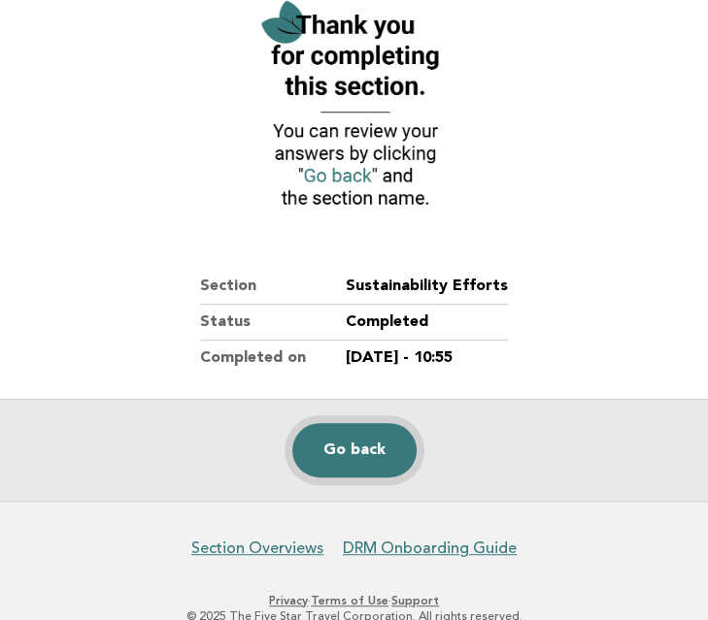
click at [347, 449] on link "Go back" at bounding box center [354, 450] width 124 height 54
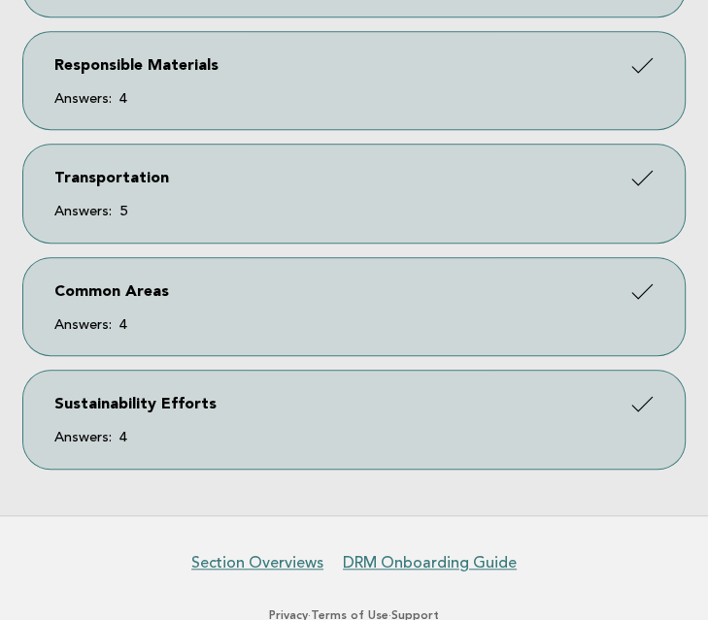
scroll to position [537, 0]
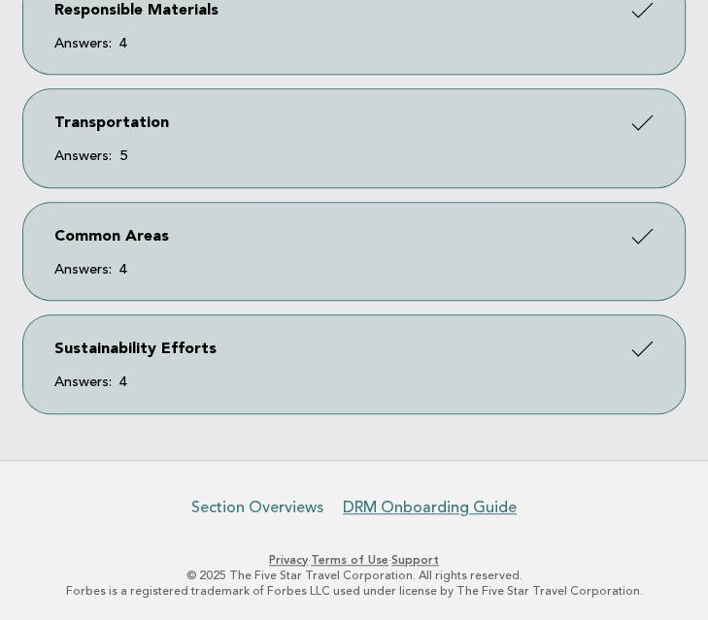
click at [290, 502] on link "Section Overviews" at bounding box center [257, 507] width 132 height 19
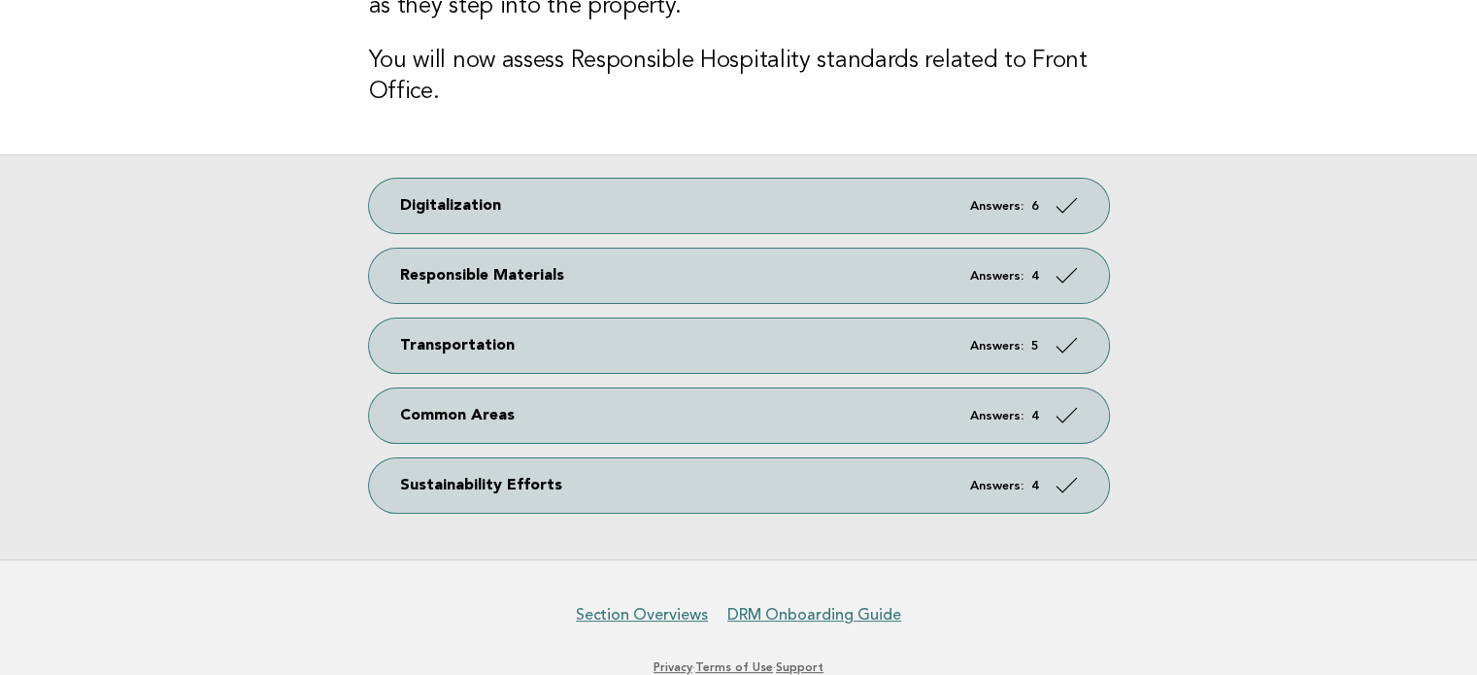
scroll to position [291, 0]
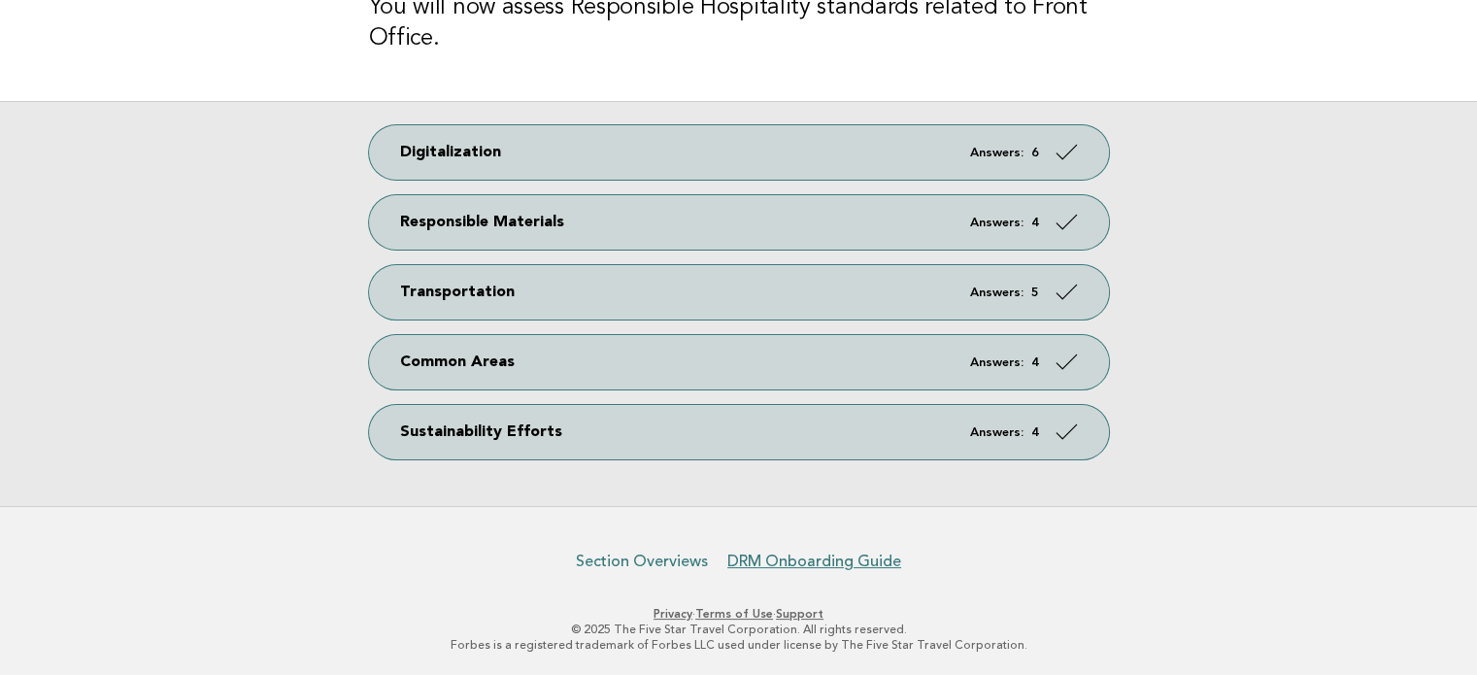
click at [682, 562] on link "Section Overviews" at bounding box center [642, 560] width 132 height 19
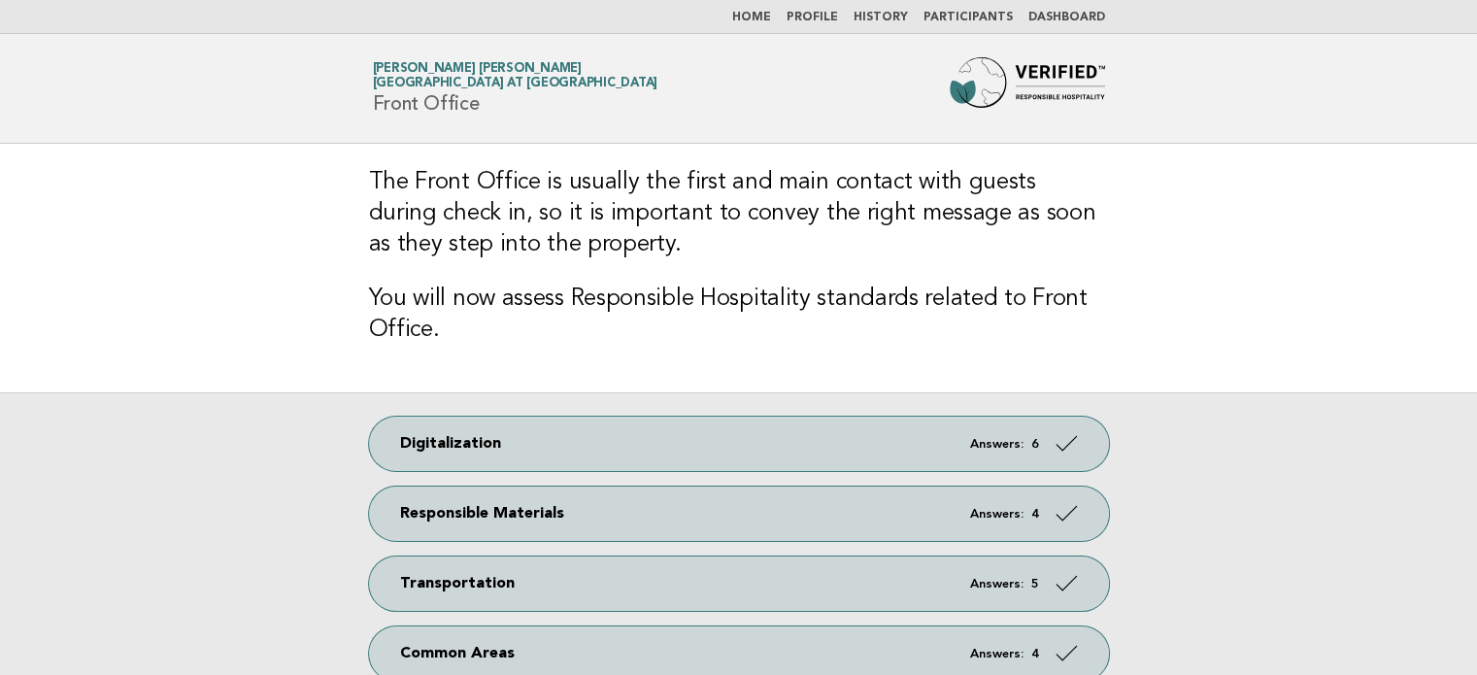
click at [707, 18] on link "Home" at bounding box center [751, 18] width 39 height 12
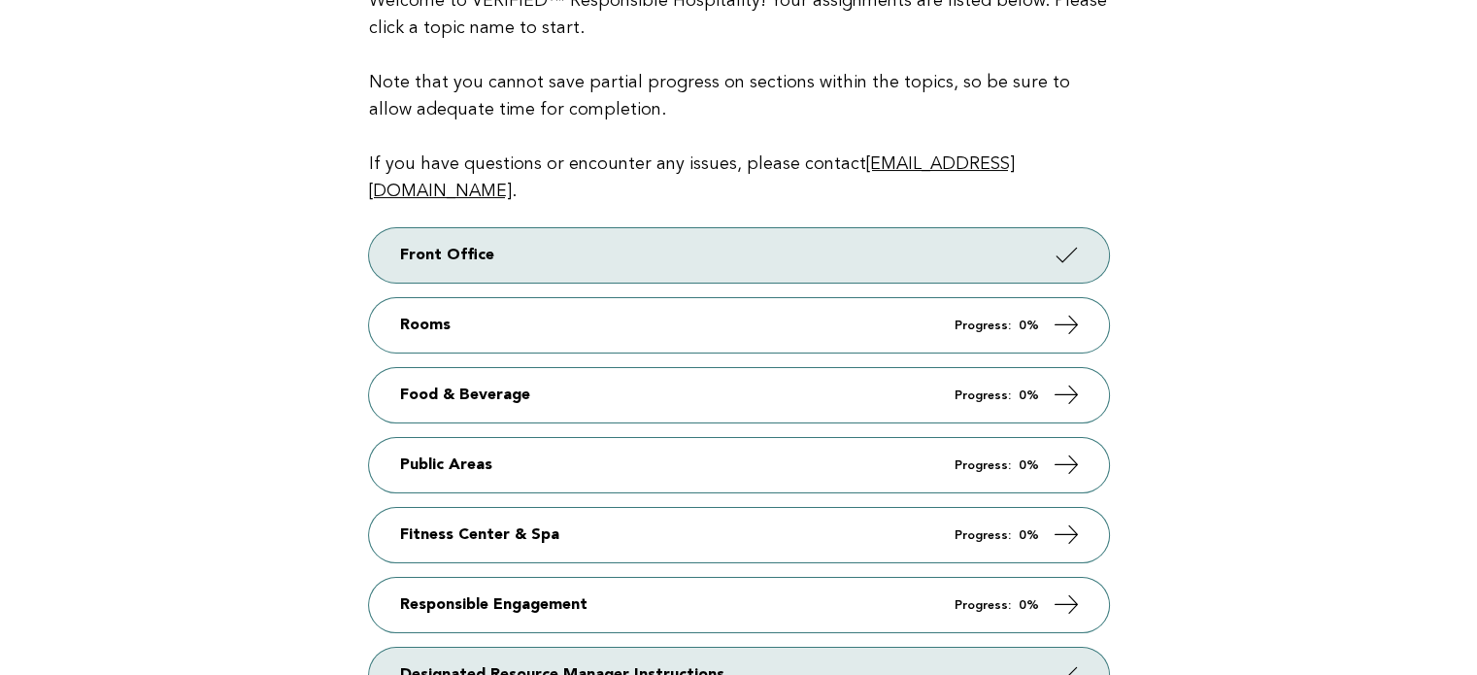
scroll to position [272, 0]
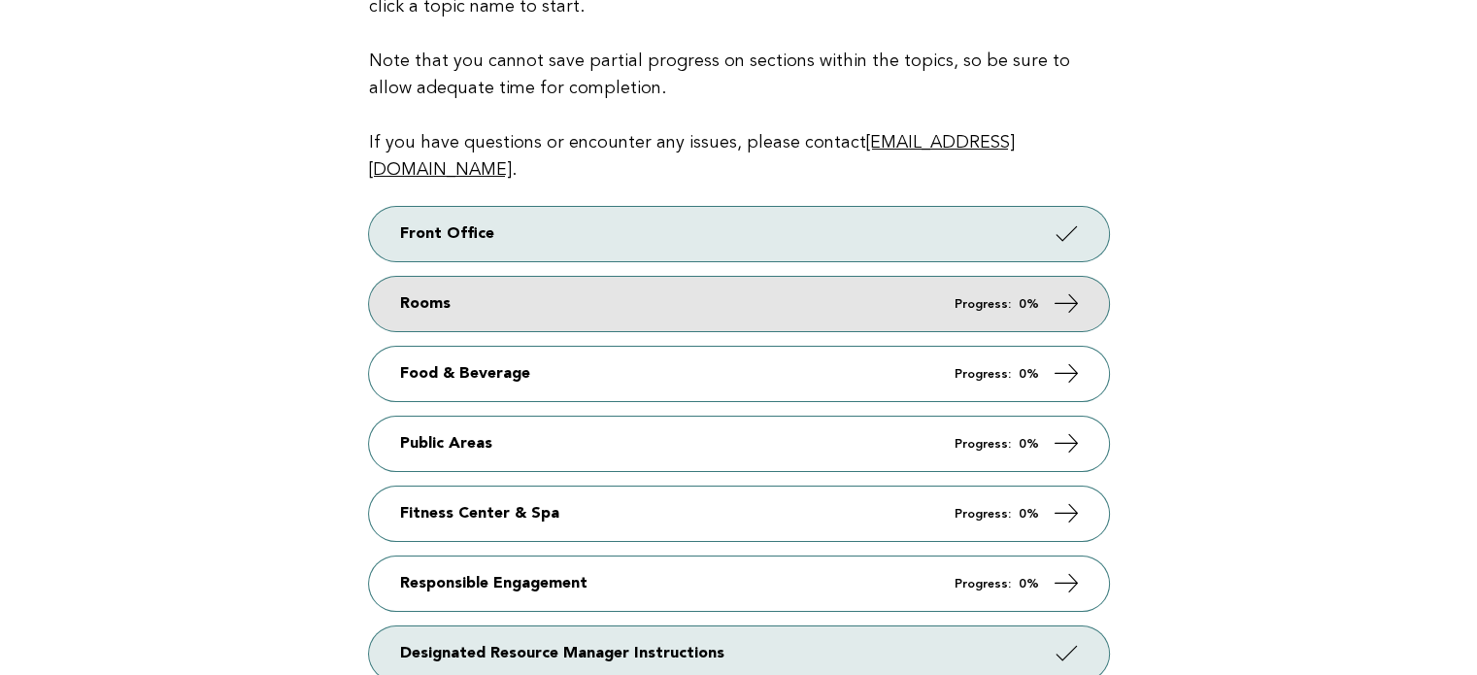
click at [1023, 283] on link "Rooms Progress: 0%" at bounding box center [739, 304] width 740 height 54
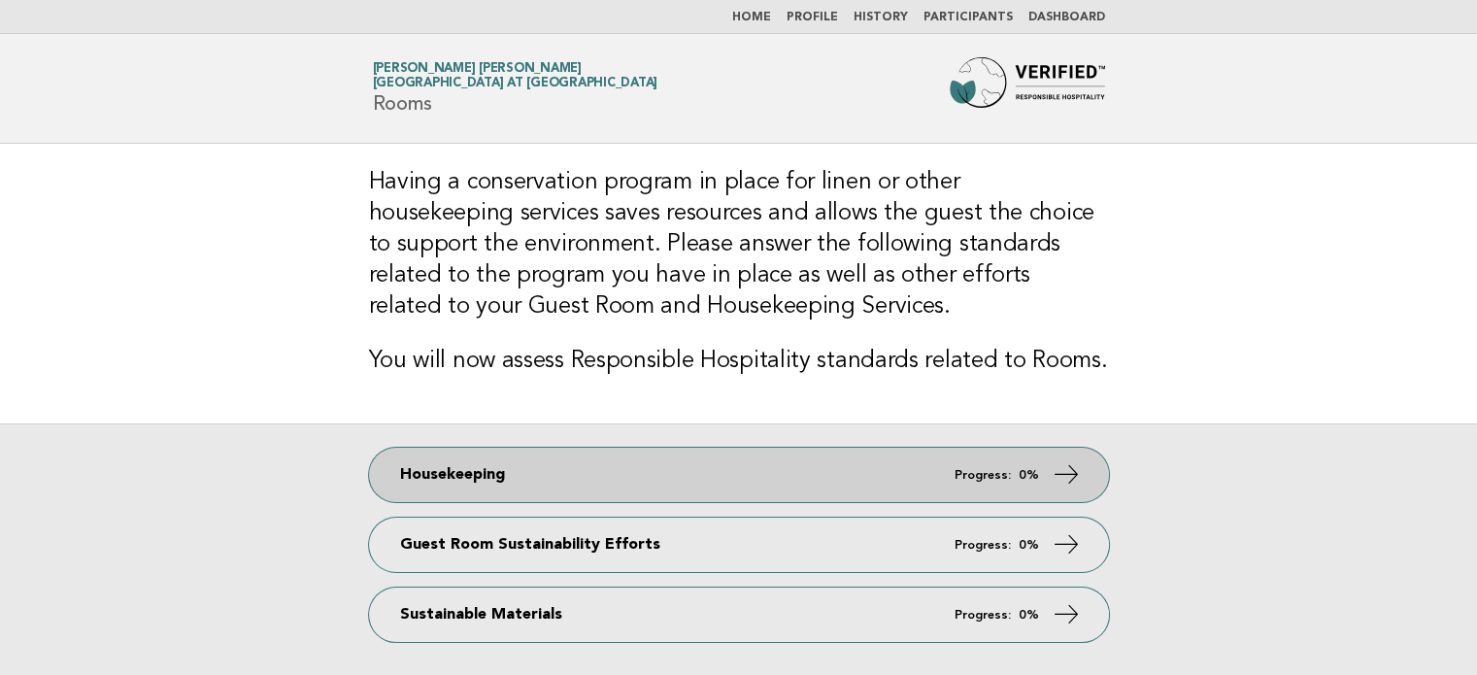
click at [921, 473] on link "Housekeeping Progress: 0%" at bounding box center [739, 475] width 740 height 54
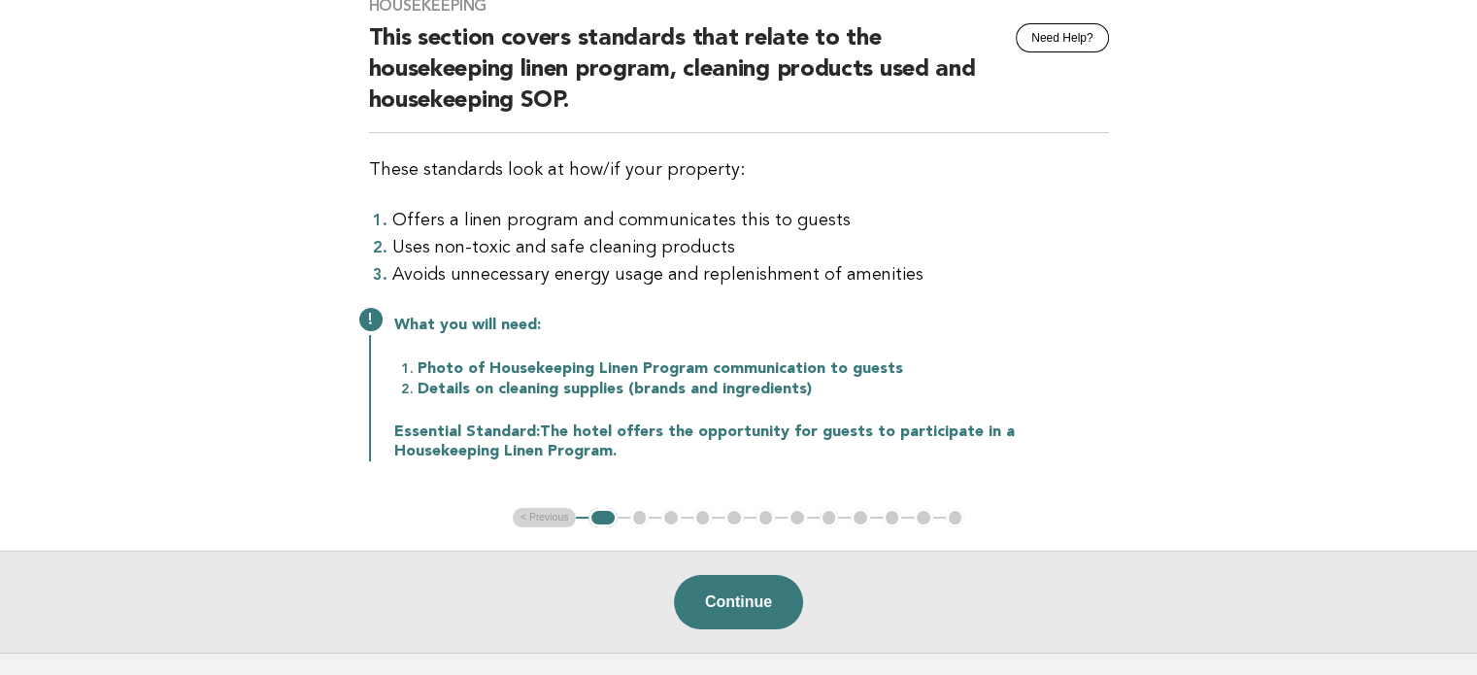
scroll to position [186, 0]
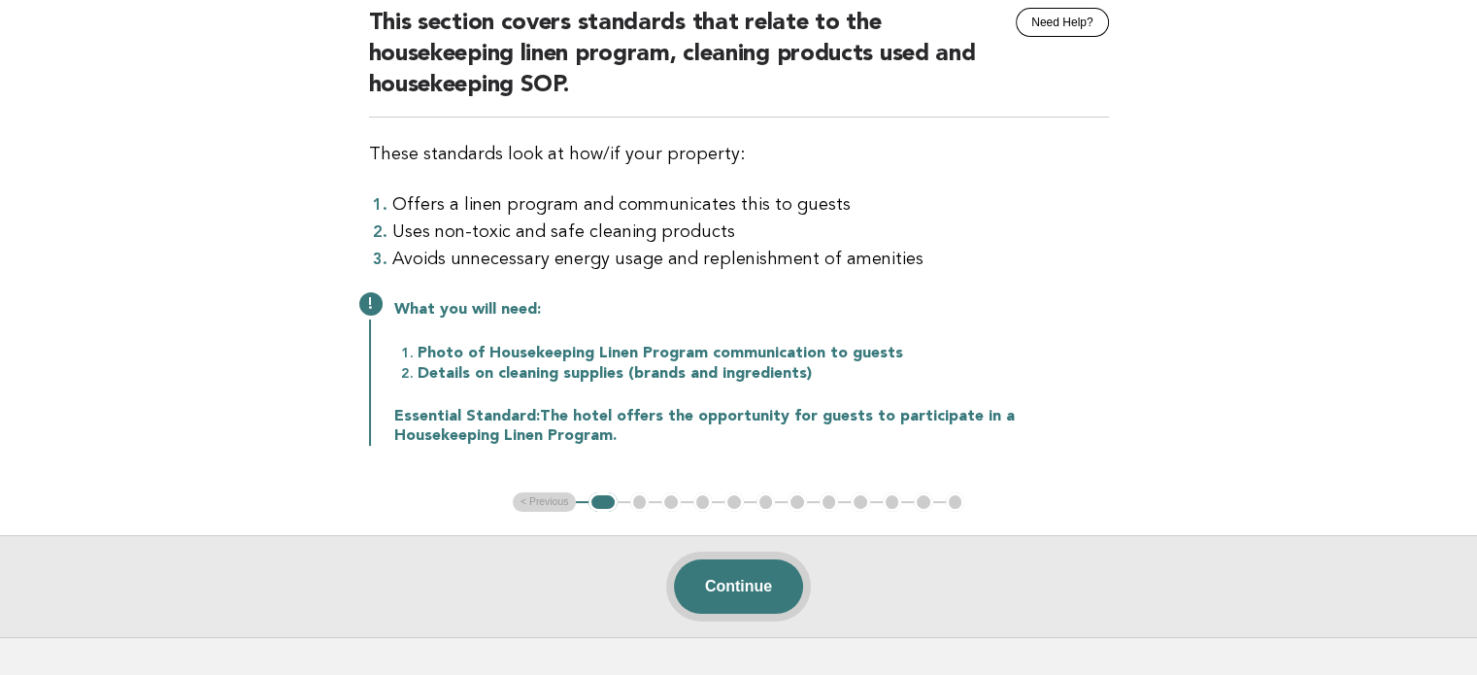
click at [734, 584] on button "Continue" at bounding box center [738, 586] width 129 height 54
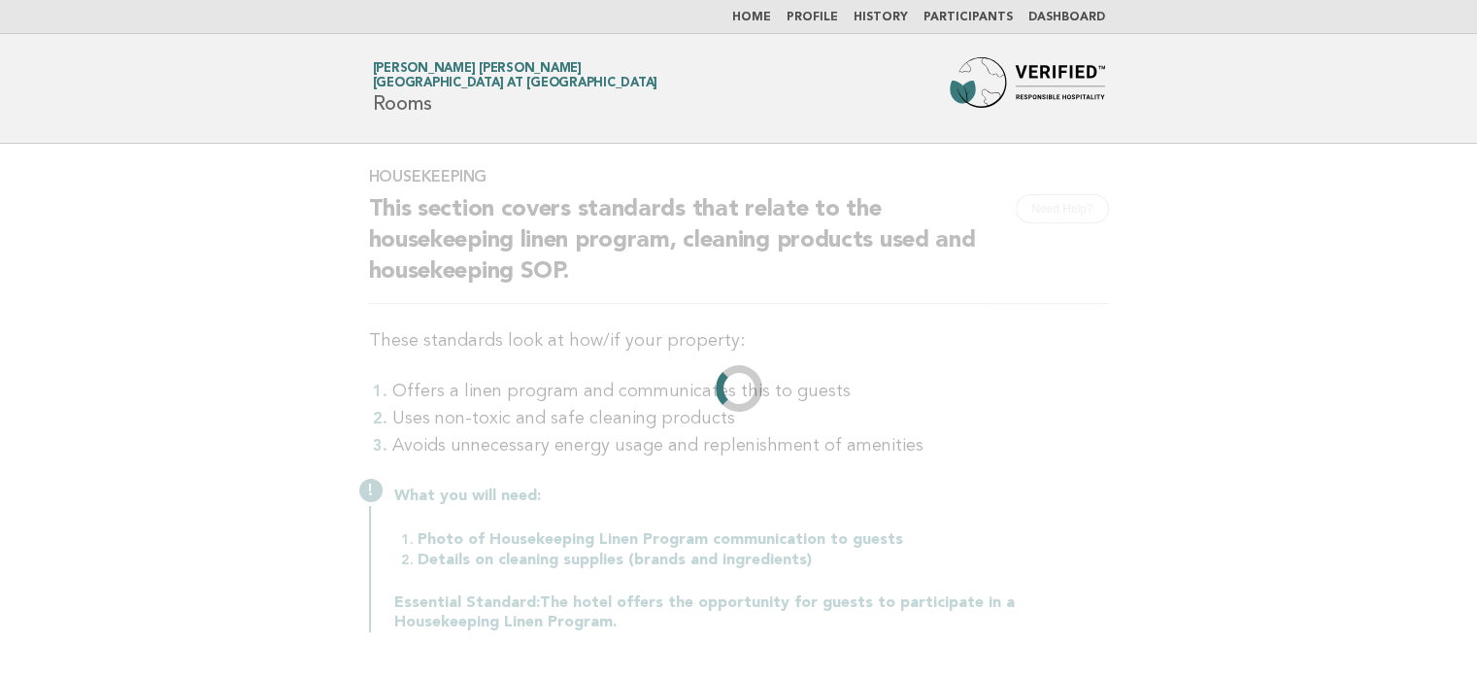
scroll to position [0, 0]
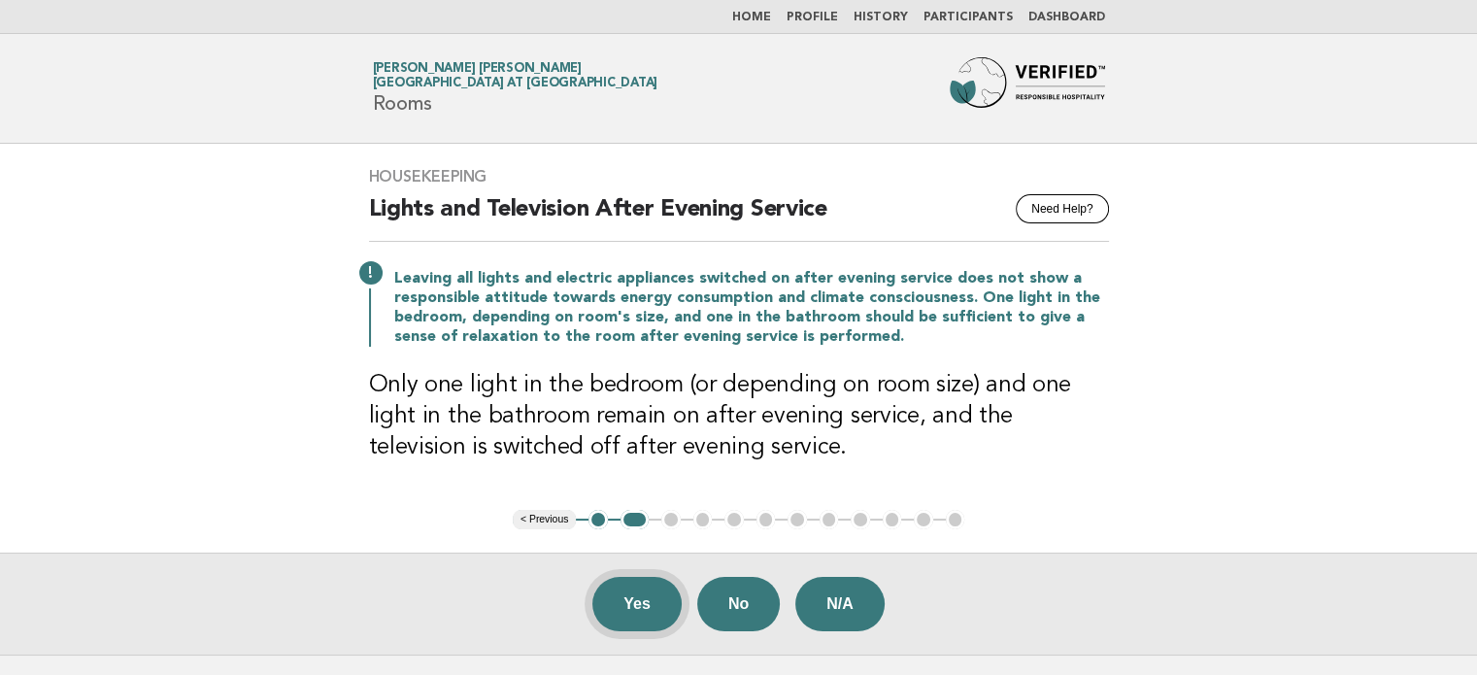
click at [622, 597] on button "Yes" at bounding box center [636, 604] width 89 height 54
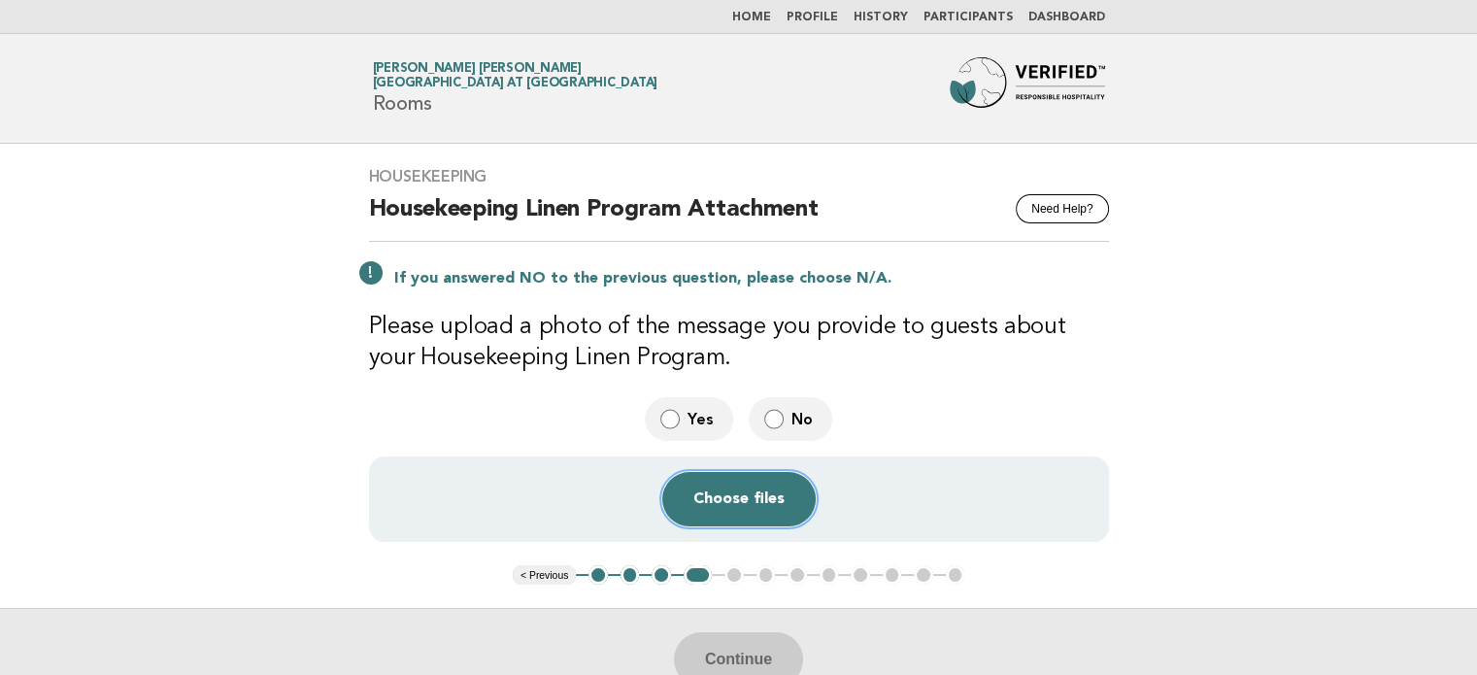
click at [720, 487] on button "Choose files" at bounding box center [738, 499] width 153 height 54
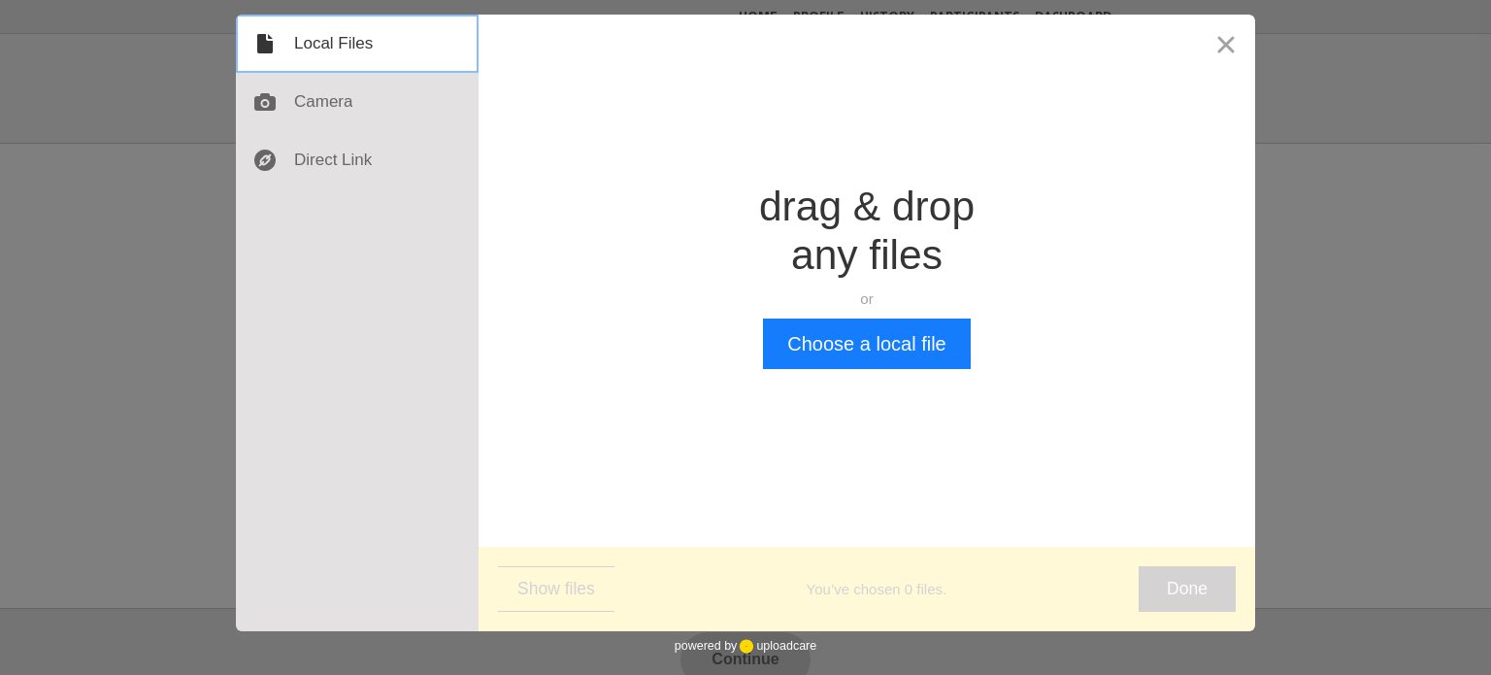
click at [308, 41] on div at bounding box center [357, 44] width 243 height 58
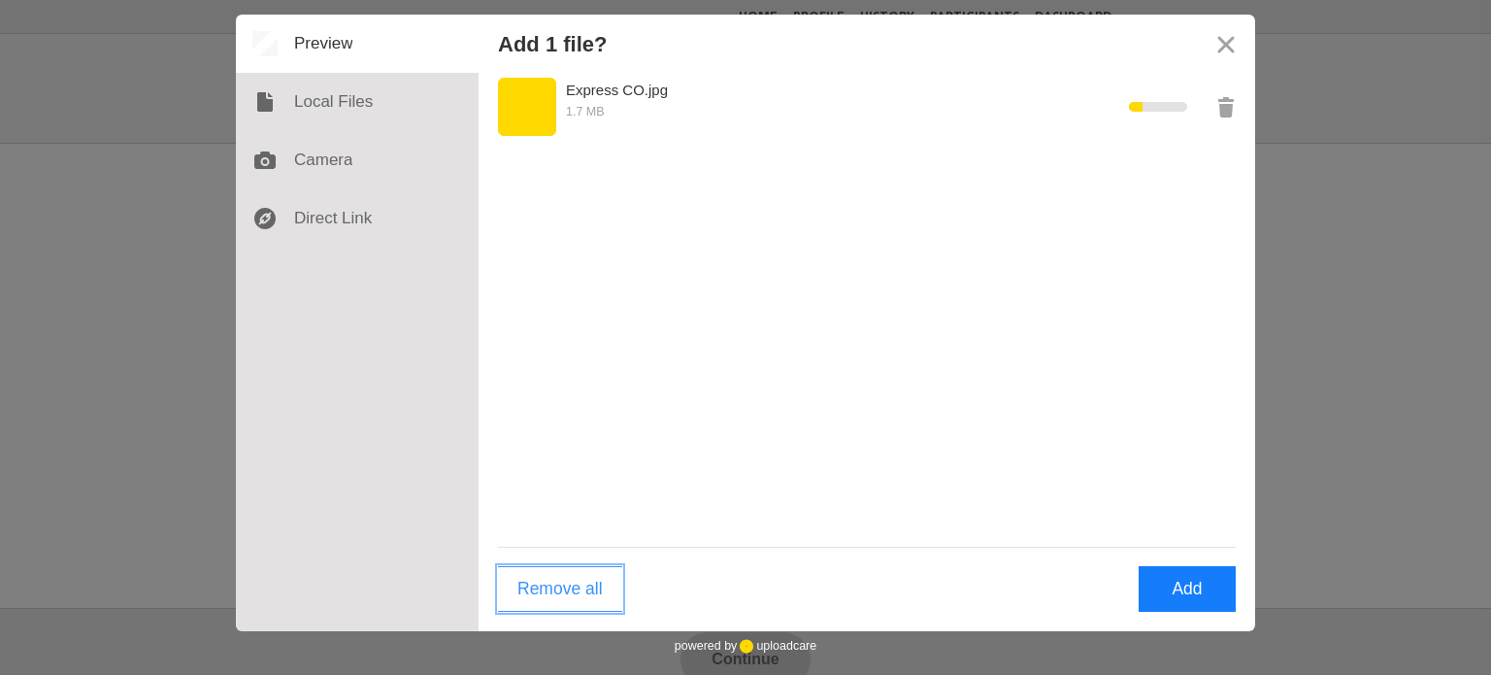
click at [585, 580] on button "Remove all" at bounding box center [560, 589] width 124 height 46
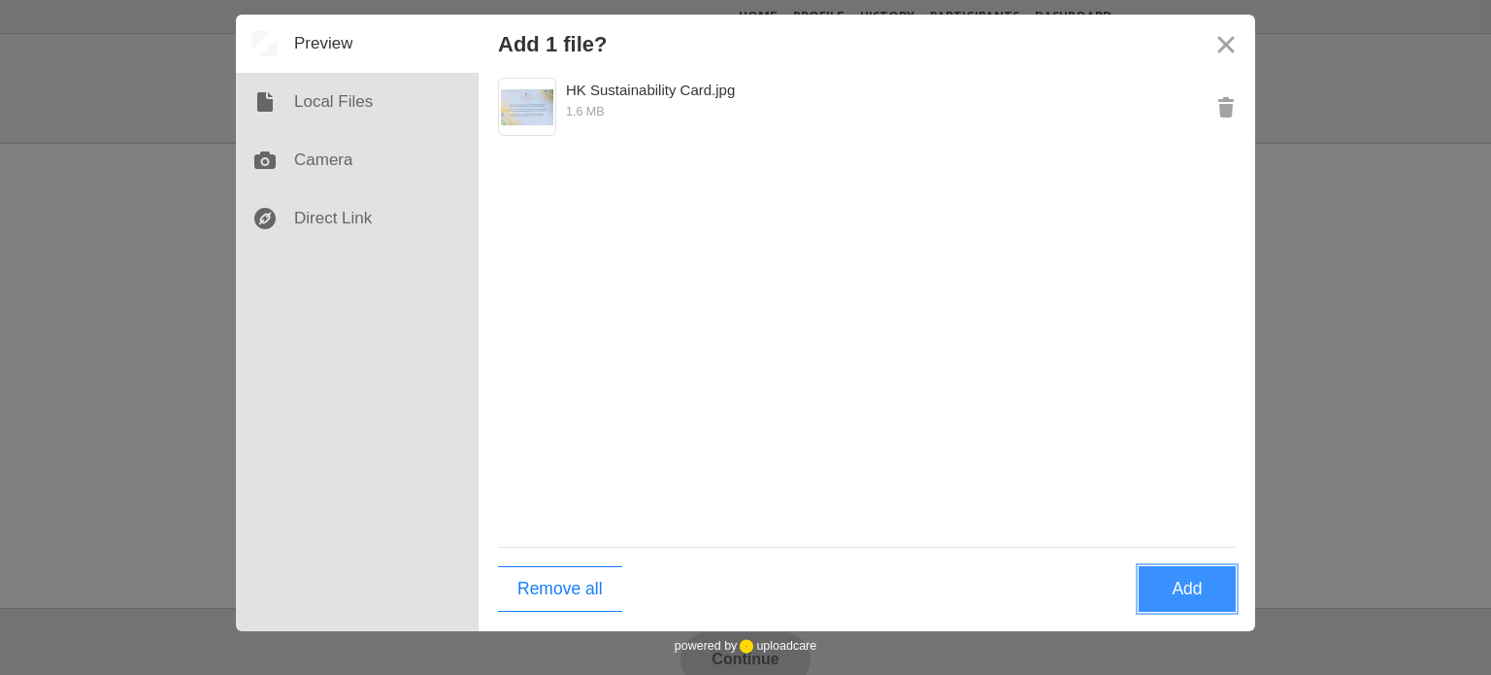
click at [1181, 597] on button "Add" at bounding box center [1187, 589] width 97 height 46
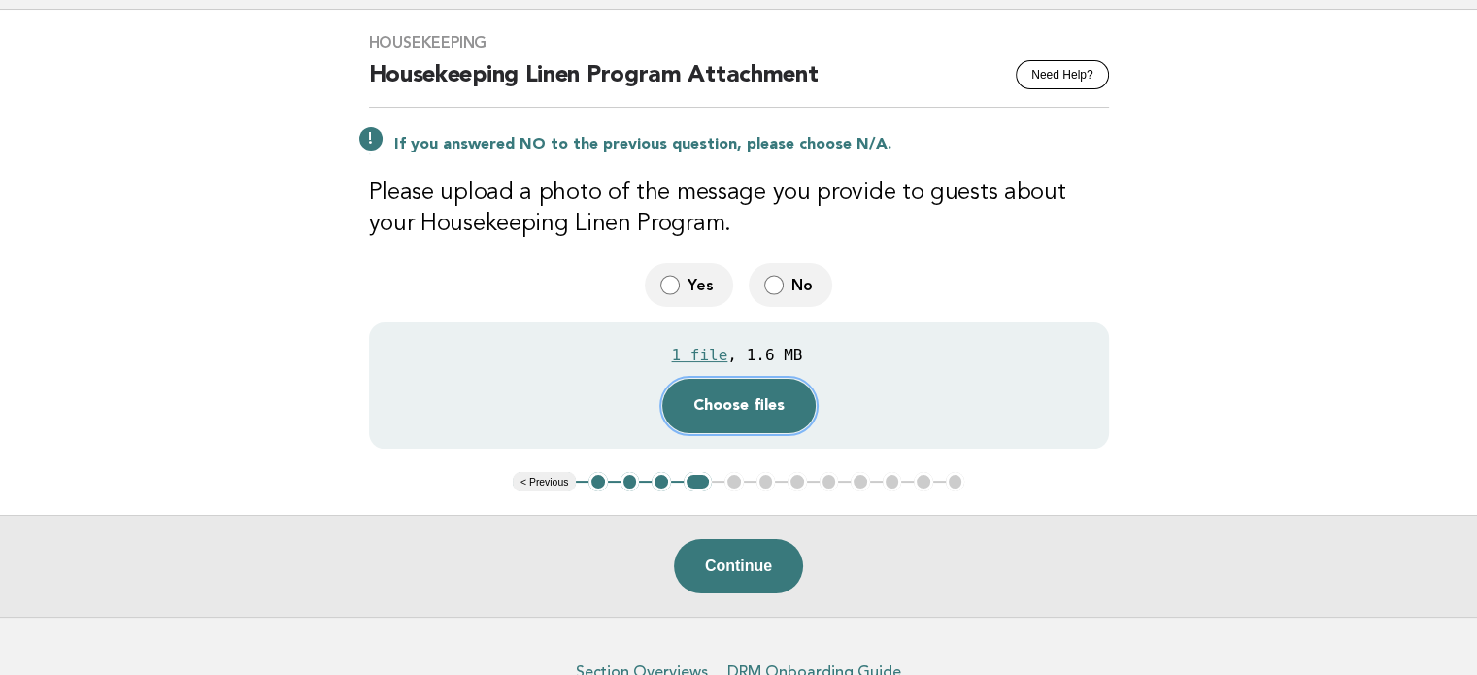
scroll to position [147, 0]
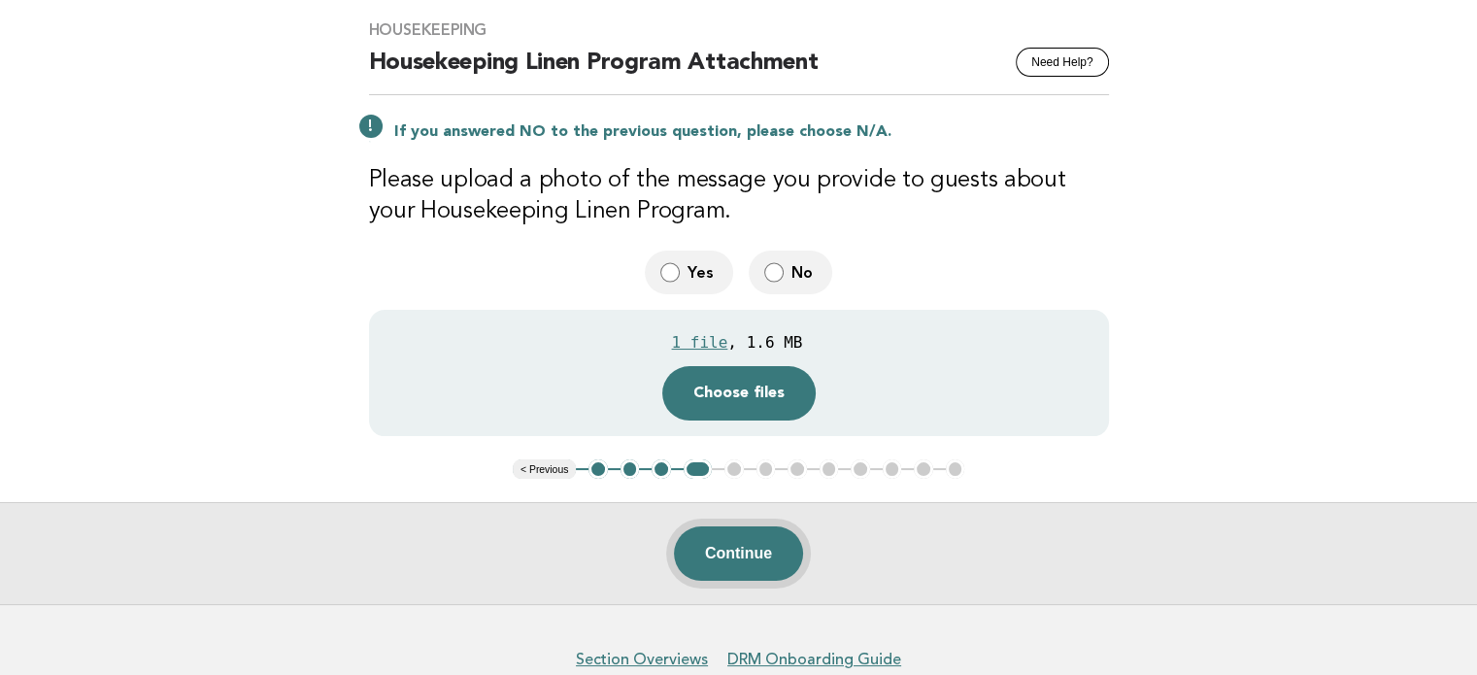
click at [749, 557] on button "Continue" at bounding box center [738, 553] width 129 height 54
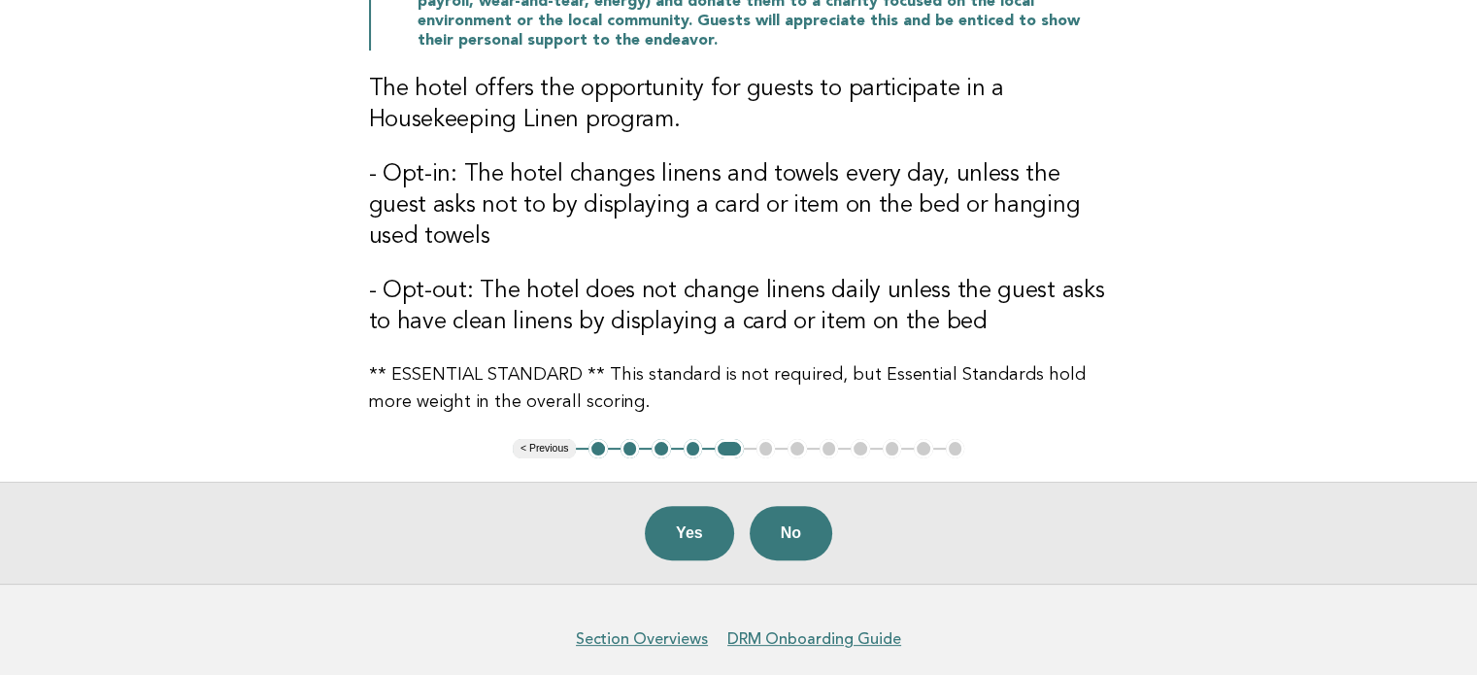
scroll to position [465, 0]
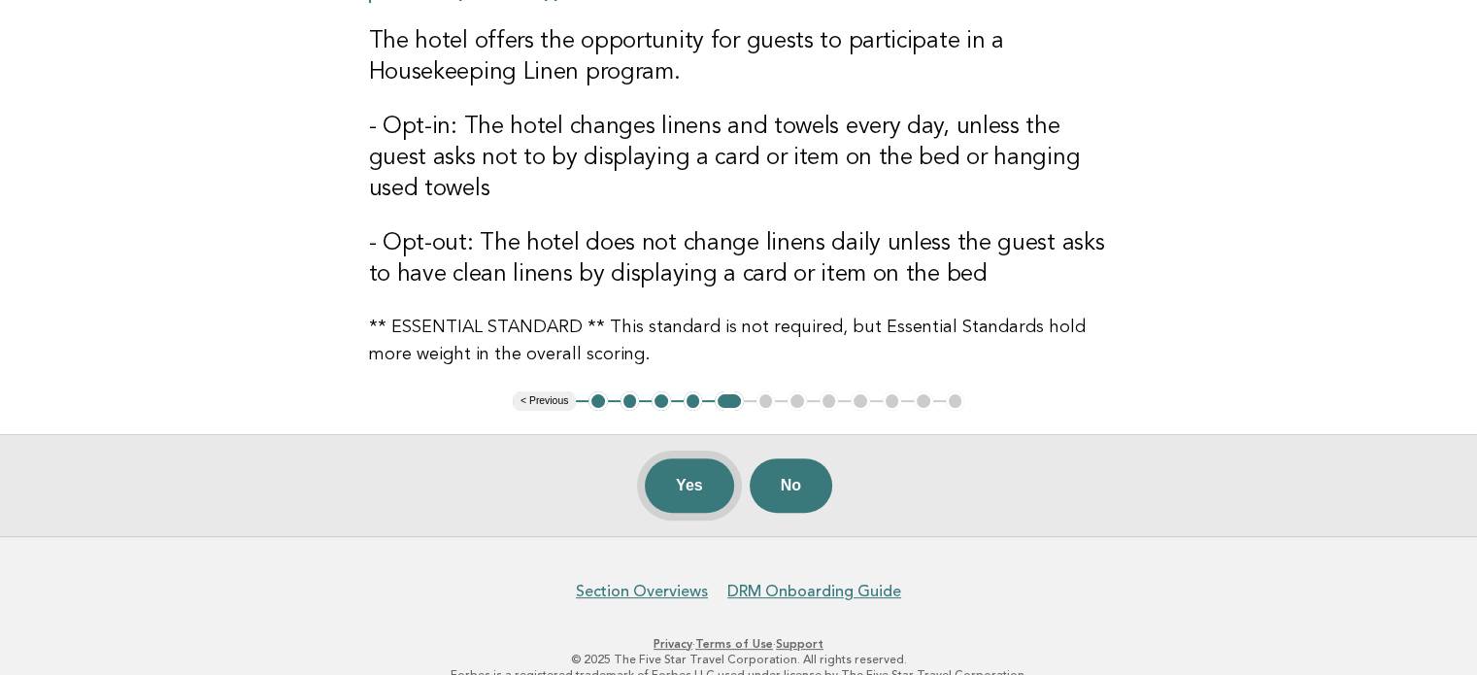
click at [695, 477] on button "Yes" at bounding box center [689, 485] width 89 height 54
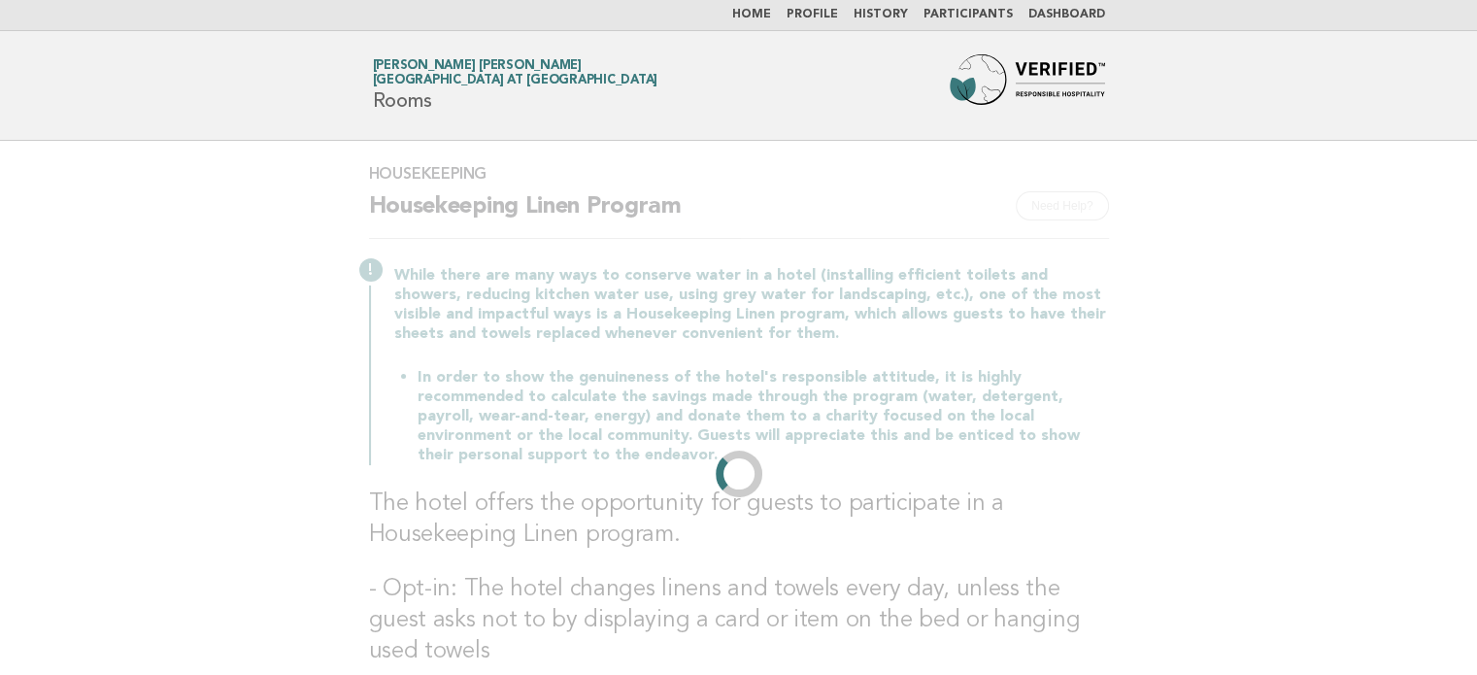
scroll to position [0, 0]
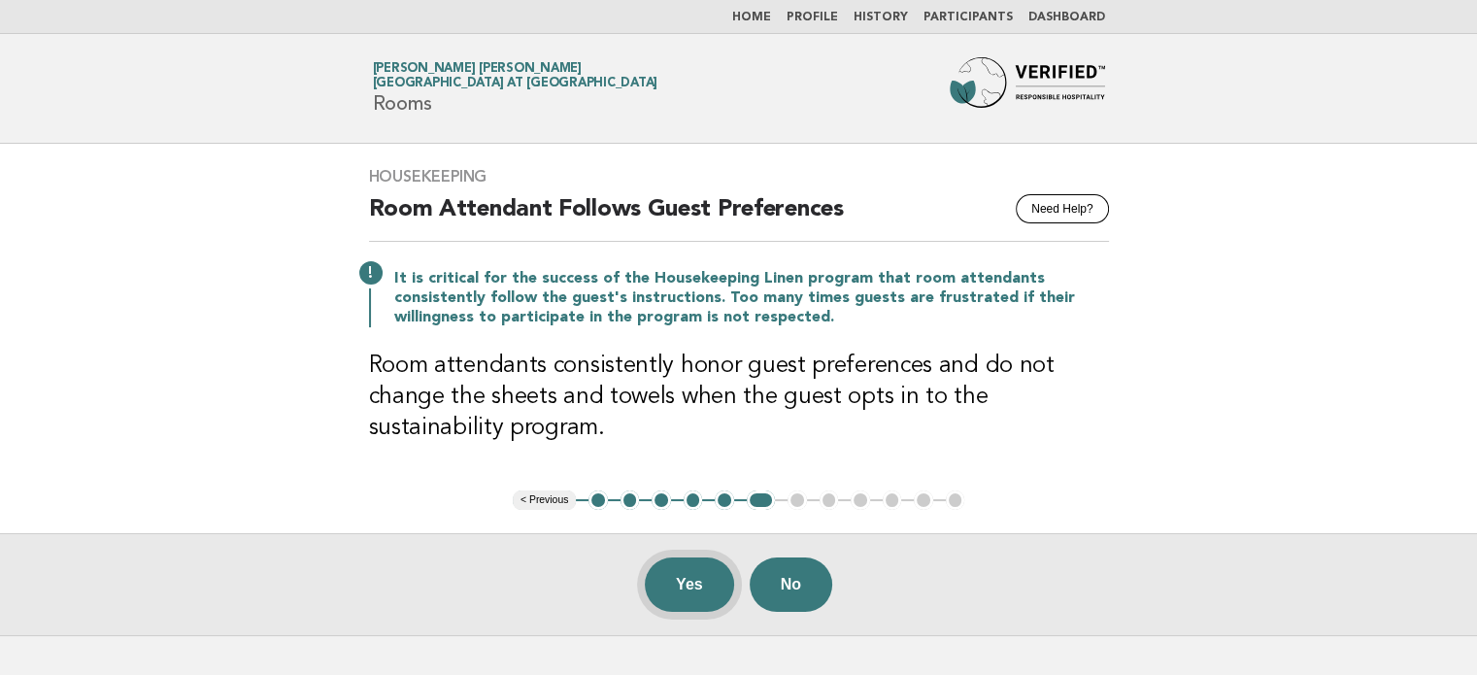
click at [672, 591] on button "Yes" at bounding box center [689, 584] width 89 height 54
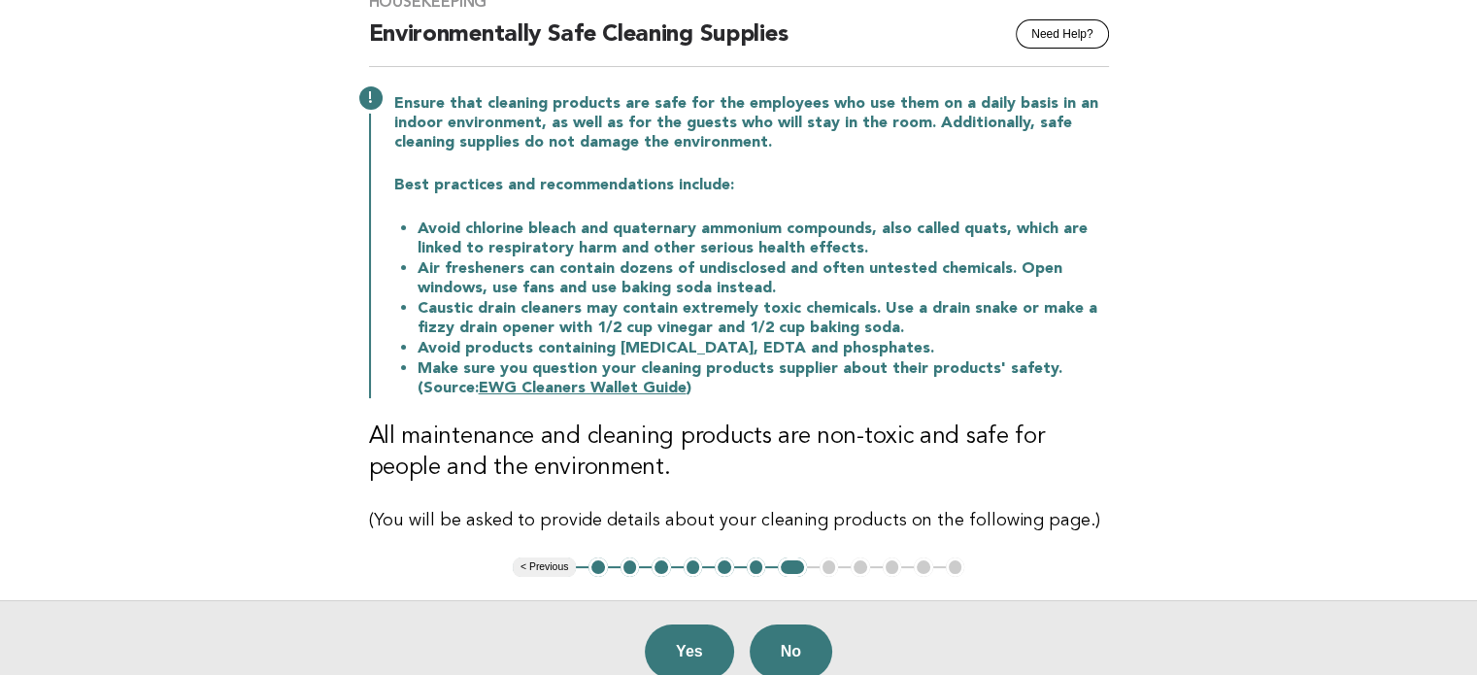
scroll to position [183, 0]
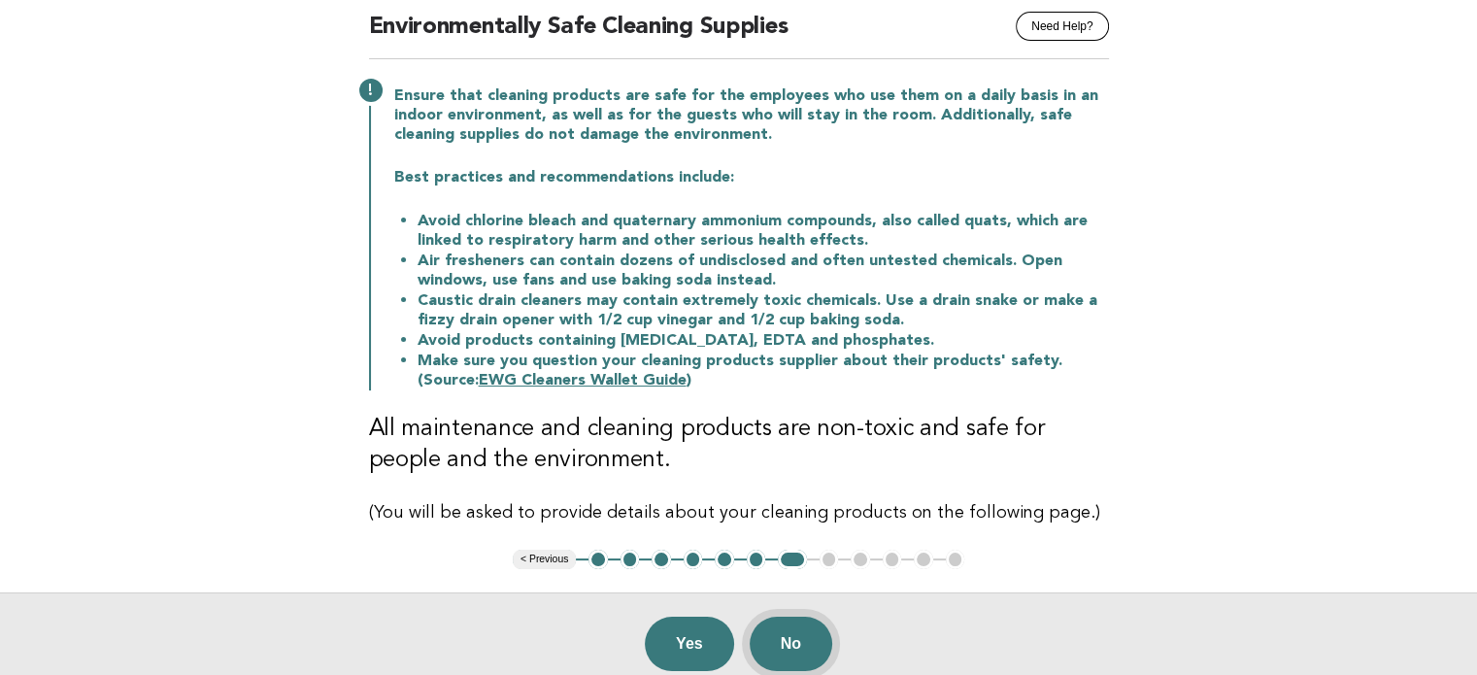
click at [797, 645] on button "No" at bounding box center [791, 644] width 83 height 54
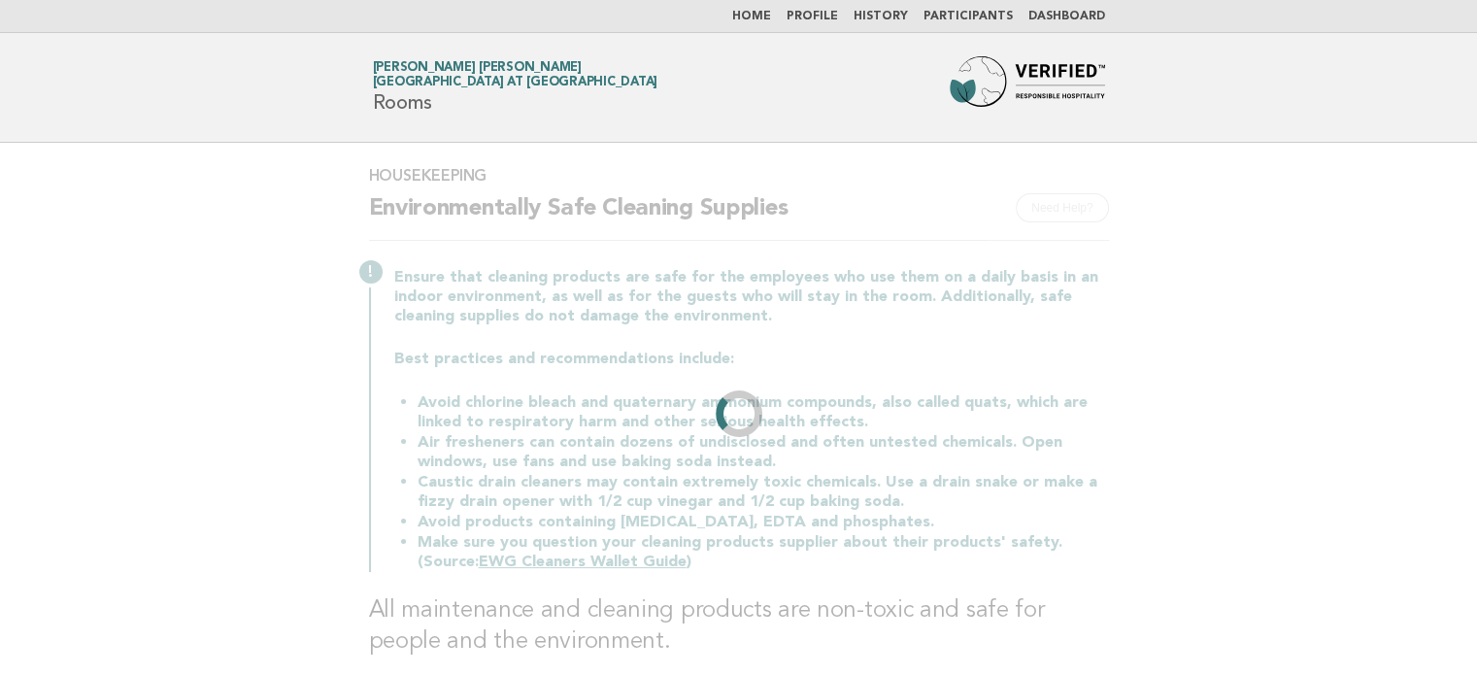
scroll to position [0, 0]
